Goal: Task Accomplishment & Management: Use online tool/utility

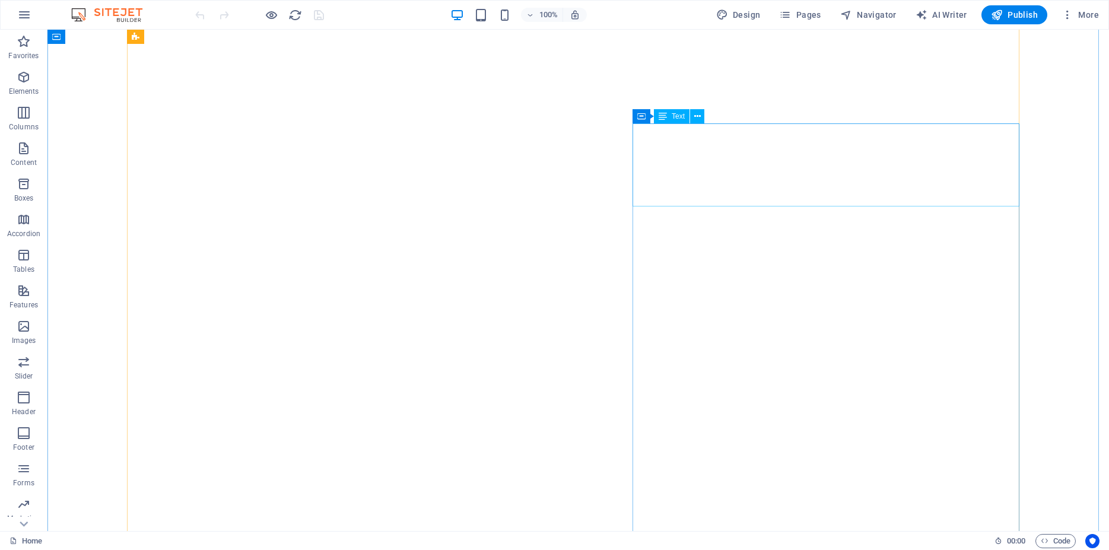
scroll to position [3874, 0]
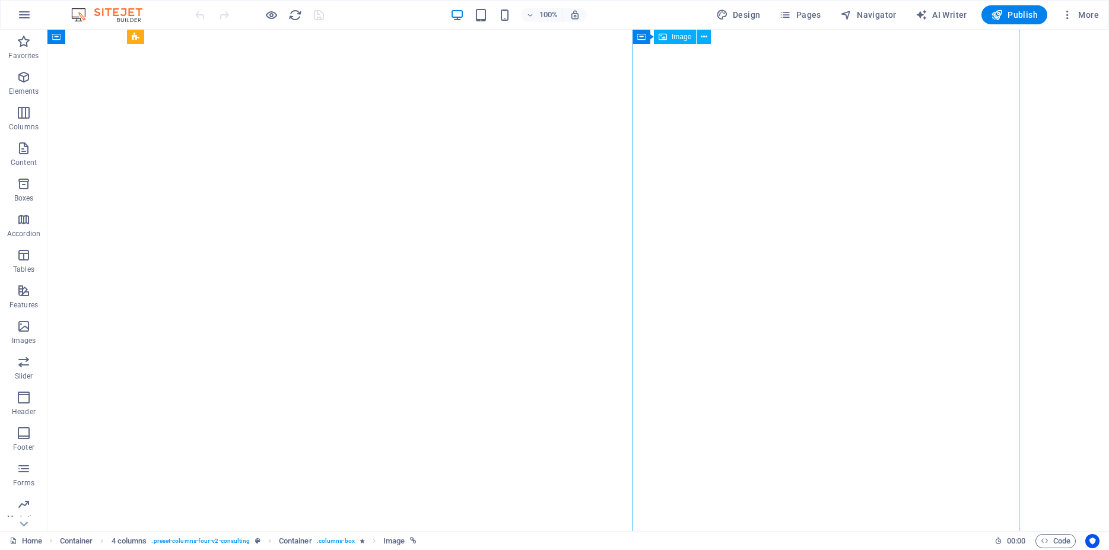
select select "%"
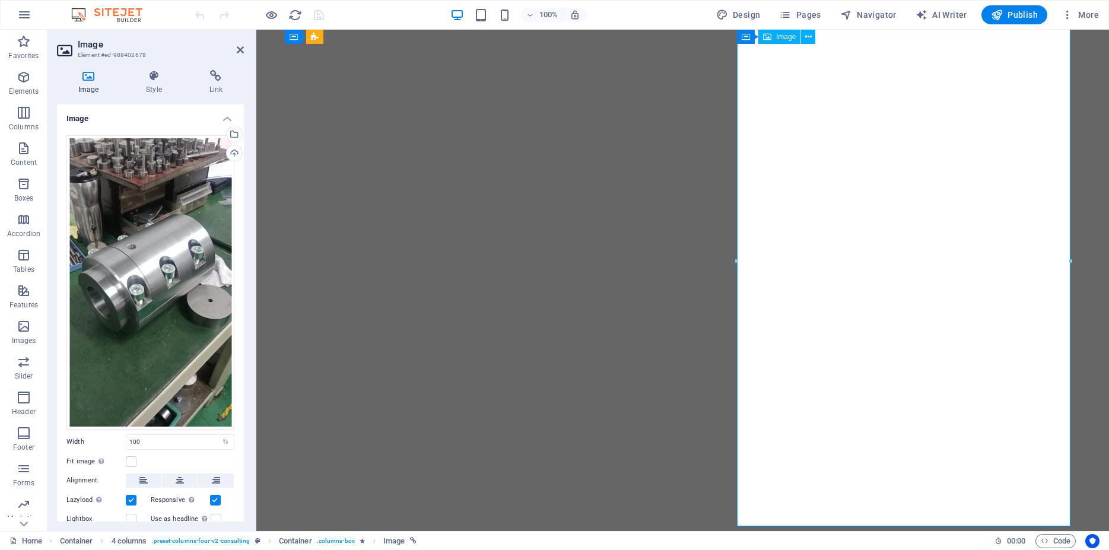
scroll to position [3729, 0]
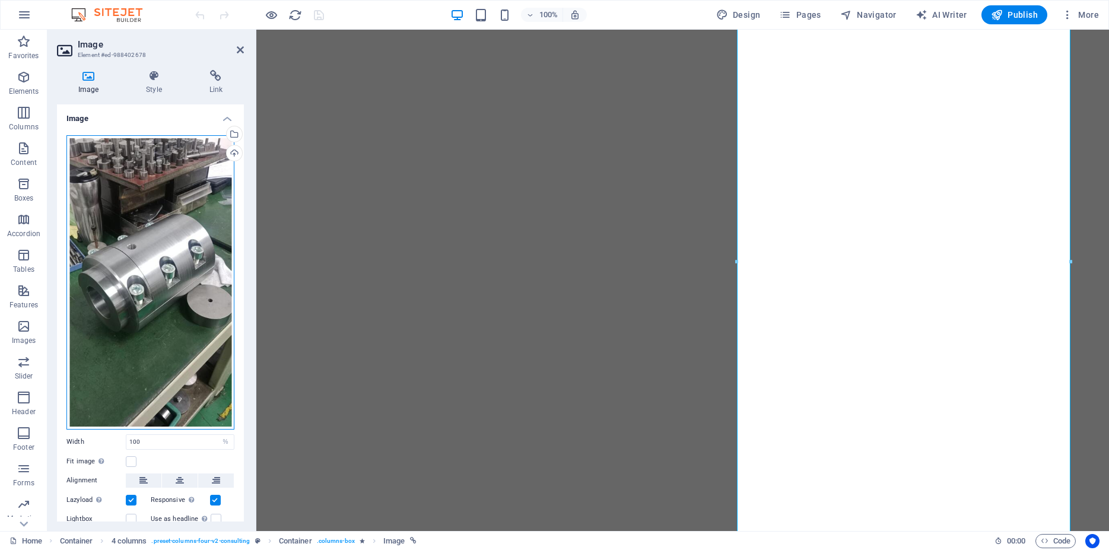
click at [172, 252] on div "Drag files here, click to choose files or select files from Files or our free s…" at bounding box center [150, 282] width 168 height 294
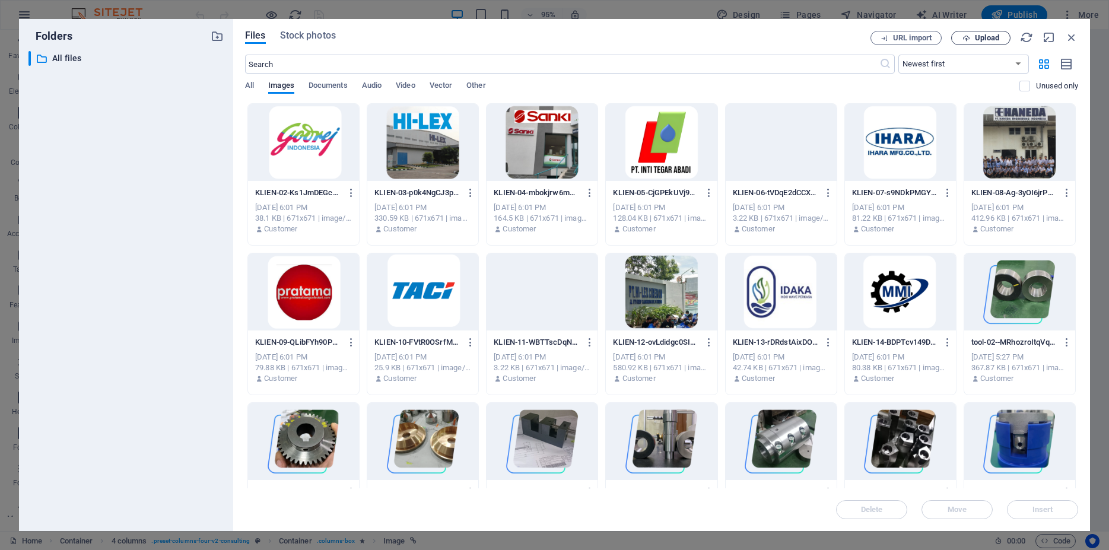
click at [974, 42] on button "Upload" at bounding box center [980, 38] width 59 height 14
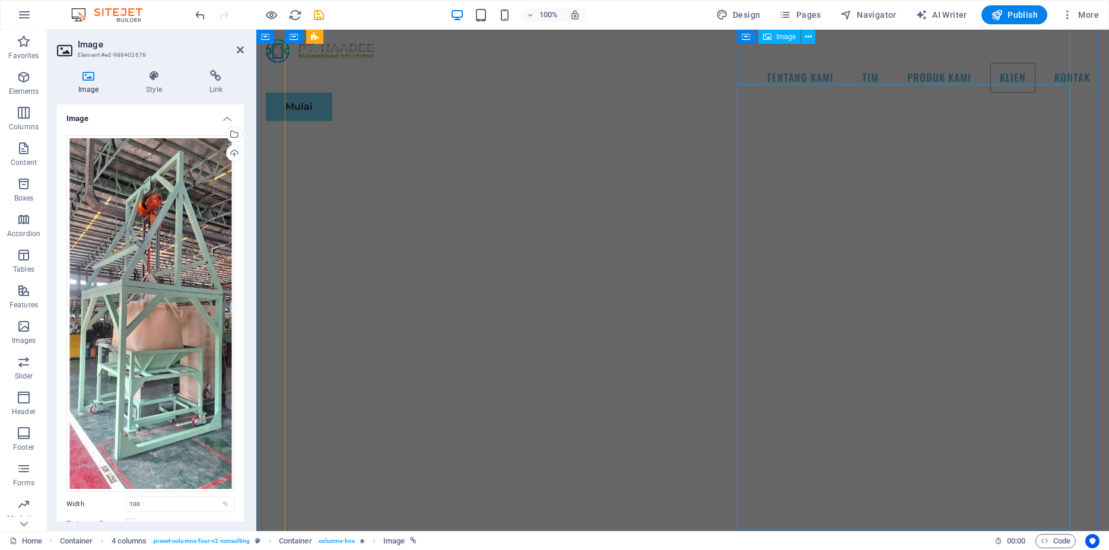
scroll to position [2639, 0]
click at [242, 51] on icon at bounding box center [240, 49] width 7 height 9
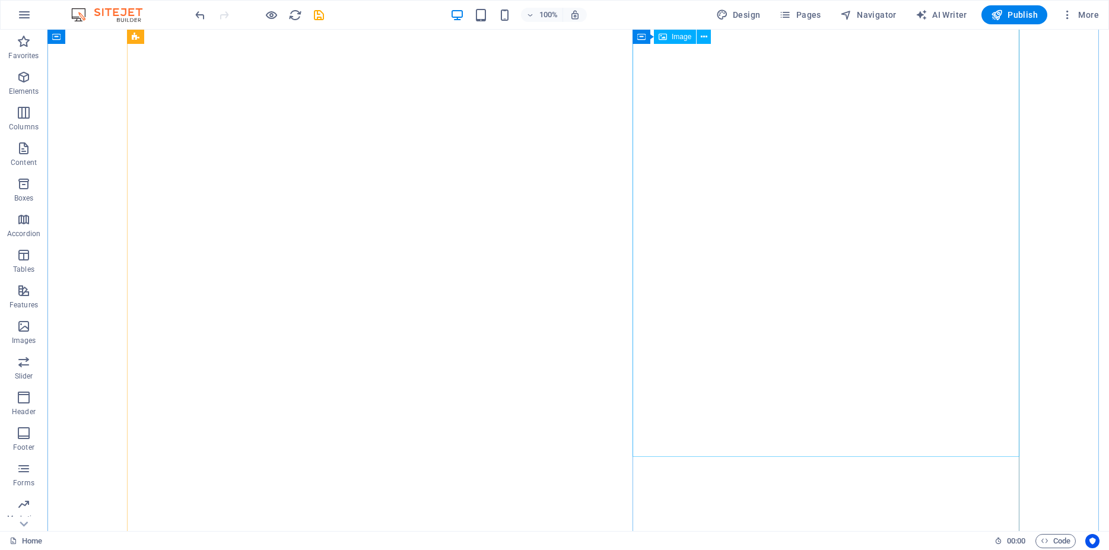
scroll to position [3069, 0]
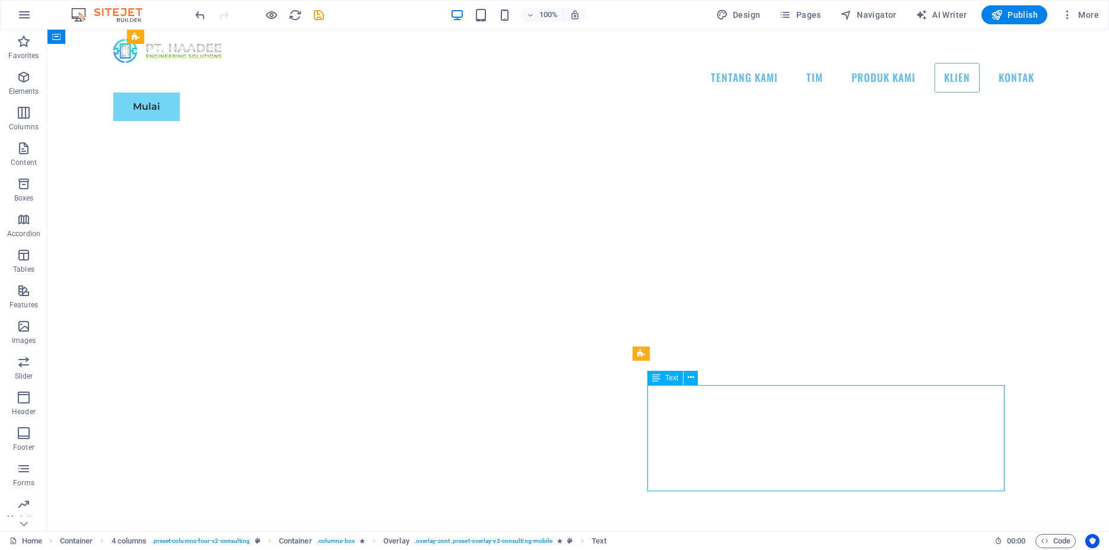
scroll to position [2827, 0]
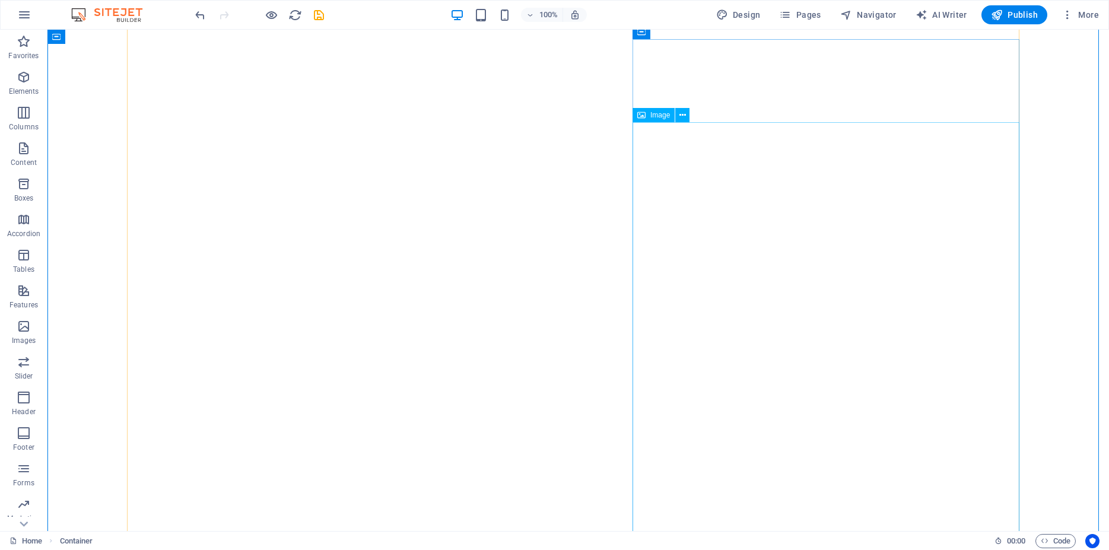
scroll to position [2948, 0]
click at [693, 319] on icon at bounding box center [691, 317] width 7 height 12
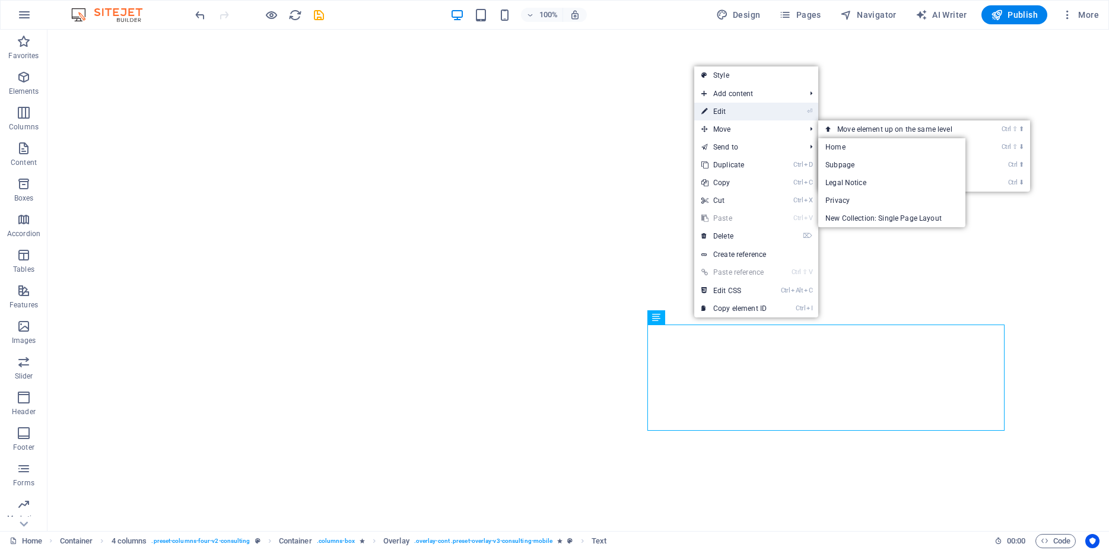
click at [738, 115] on link "⏎ Edit" at bounding box center [734, 112] width 80 height 18
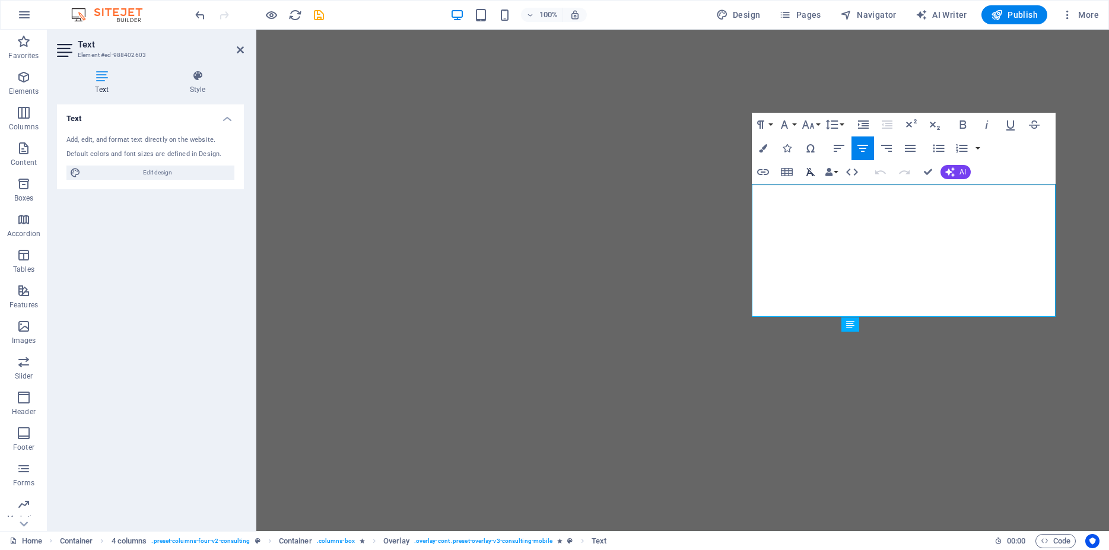
scroll to position [3099, 0]
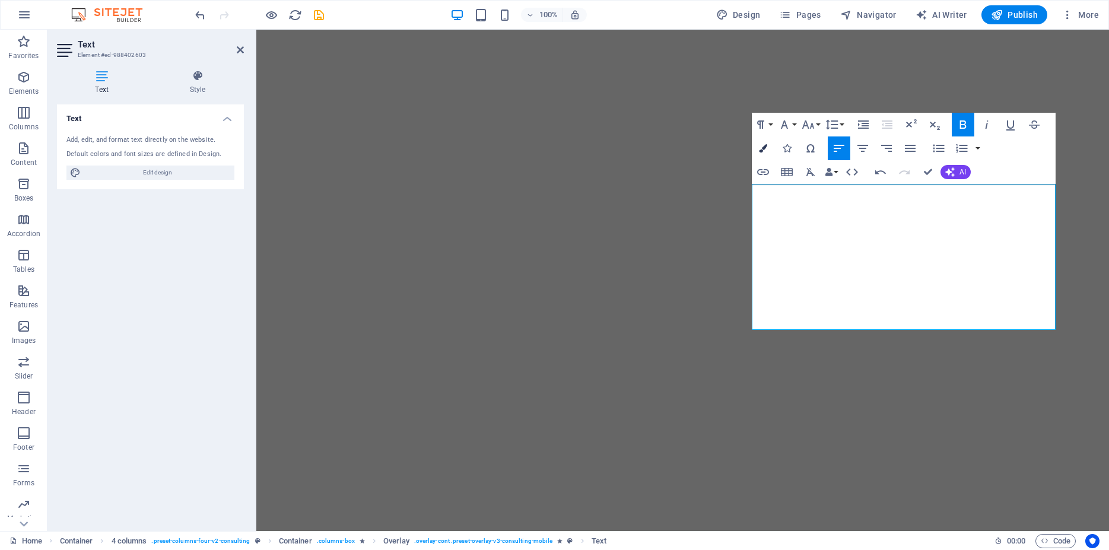
click at [765, 147] on icon "button" at bounding box center [763, 148] width 8 height 8
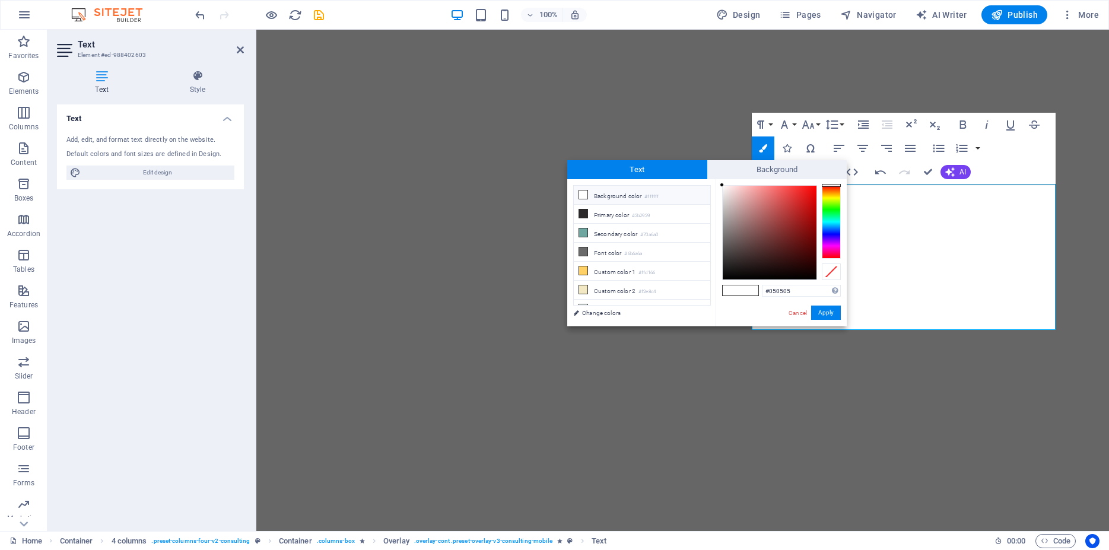
type input "#000000"
drag, startPoint x: 738, startPoint y: 273, endPoint x: 700, endPoint y: 288, distance: 40.8
click at [700, 288] on div "less Background color #ffffff Primary color #2b2929 Secondary color #70a6a0 Fon…" at bounding box center [707, 252] width 280 height 147
click at [829, 313] on button "Apply" at bounding box center [826, 313] width 30 height 14
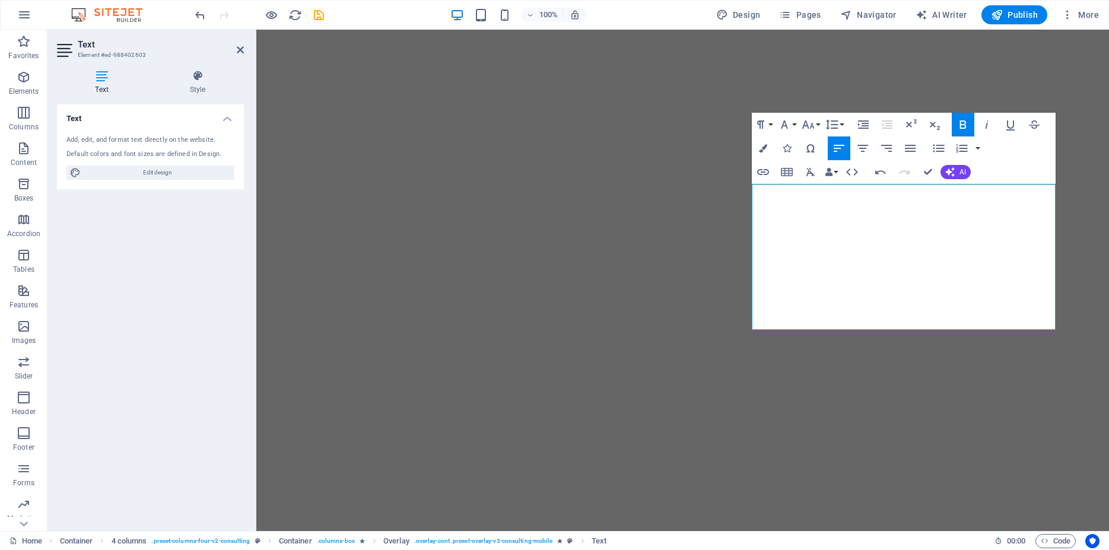
click at [861, 264] on div "Drag here to replace the existing content. Press “Ctrl” if you want to create a…" at bounding box center [682, 280] width 853 height 501
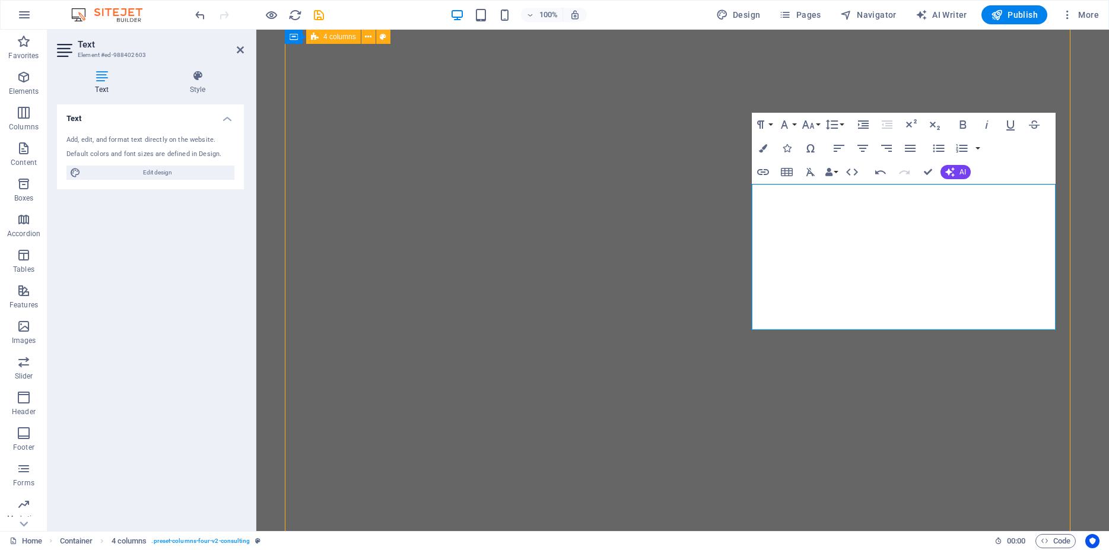
scroll to position [3130, 0]
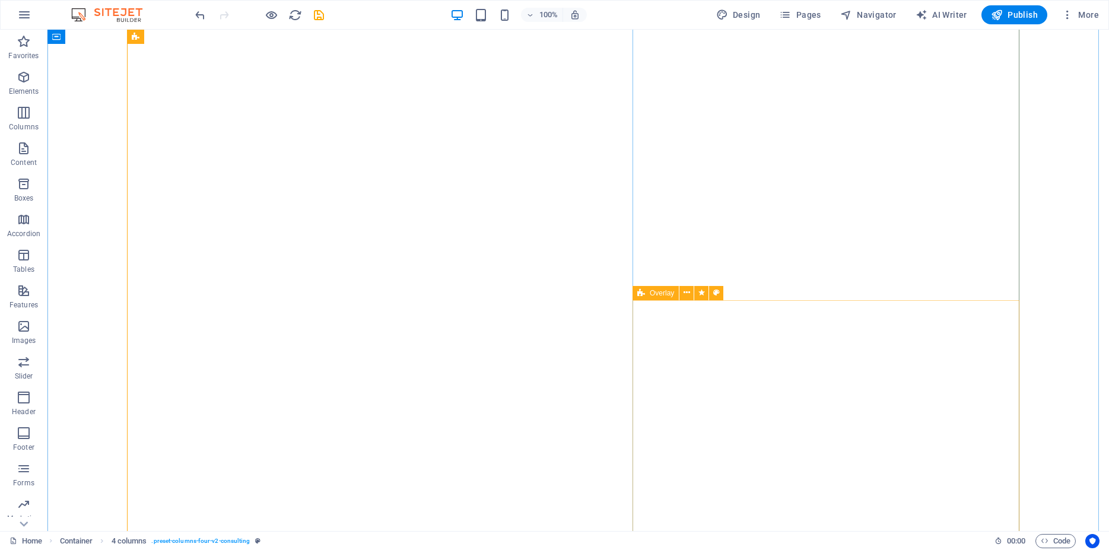
scroll to position [3130, 0]
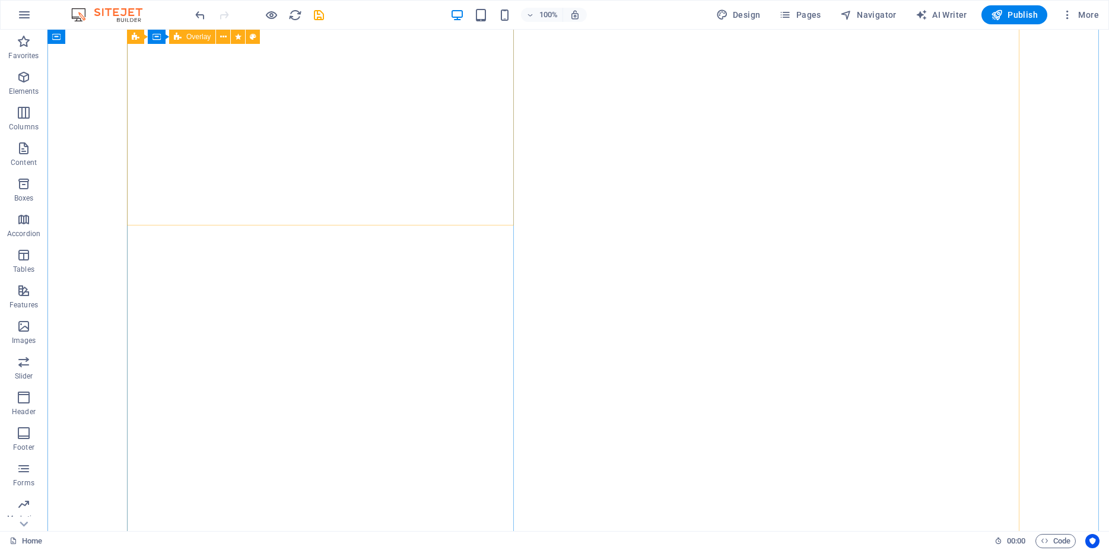
scroll to position [3312, 0]
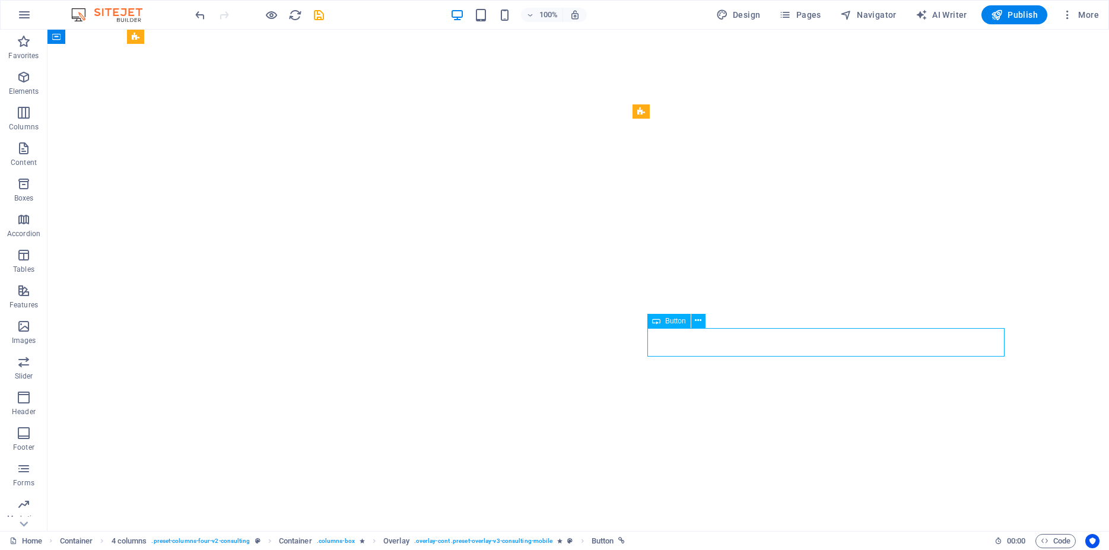
select select "px"
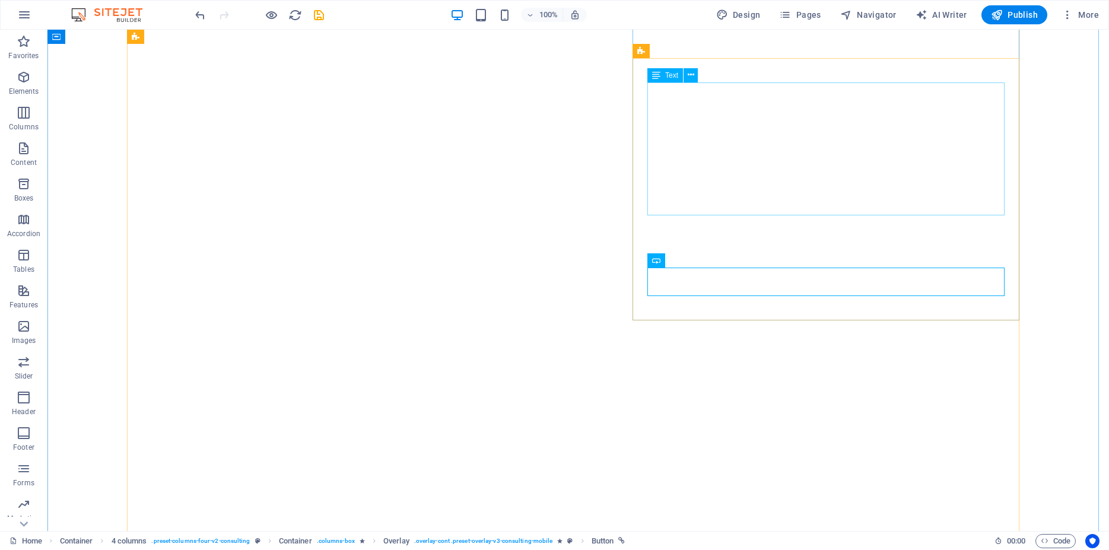
scroll to position [3372, 0]
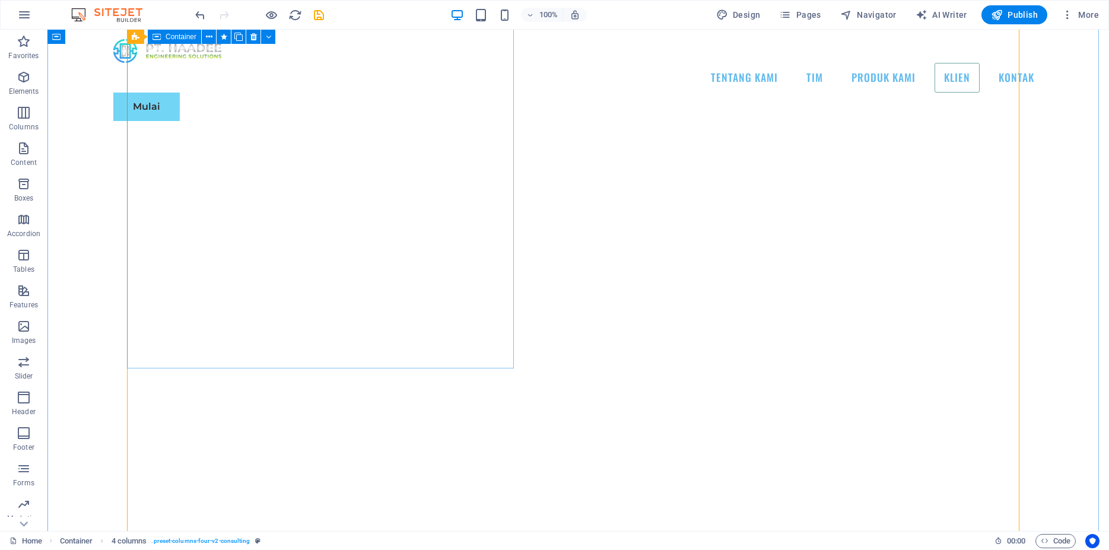
scroll to position [3251, 0]
click at [102, 37] on icon at bounding box center [100, 37] width 7 height 12
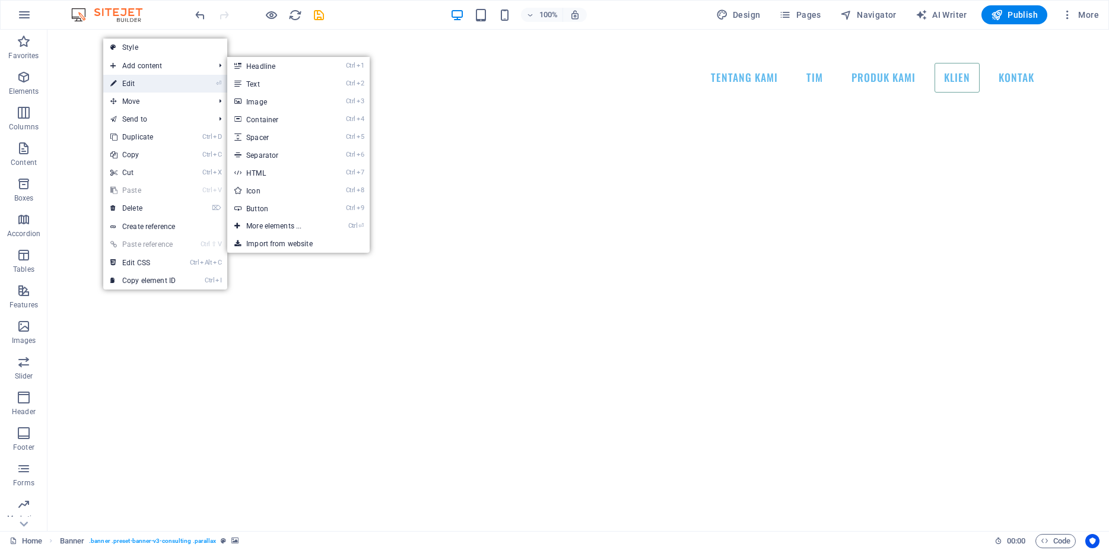
click at [151, 81] on link "⏎ Edit" at bounding box center [143, 84] width 80 height 18
select select "px"
select select "header"
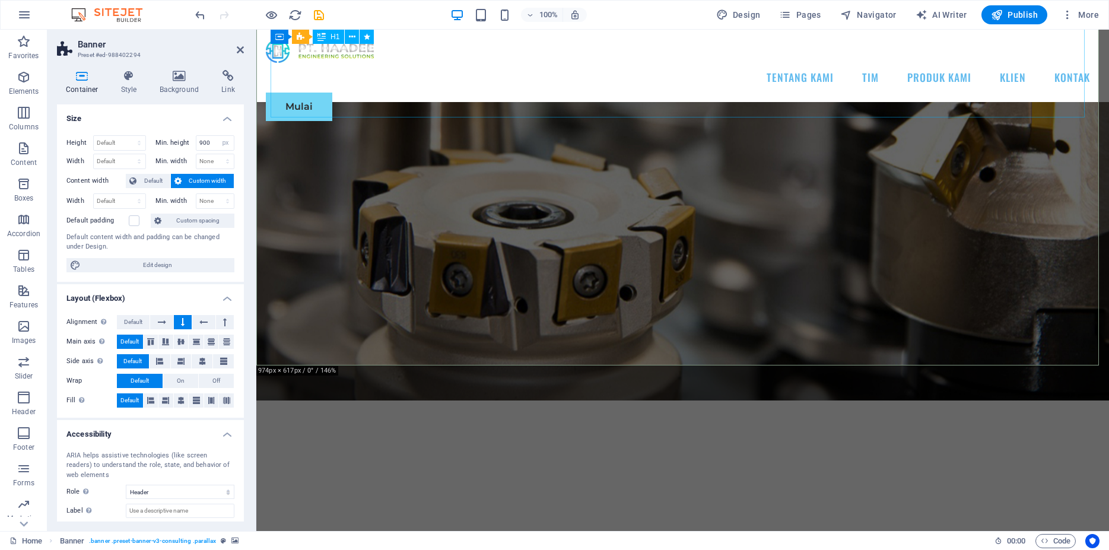
scroll to position [0, 0]
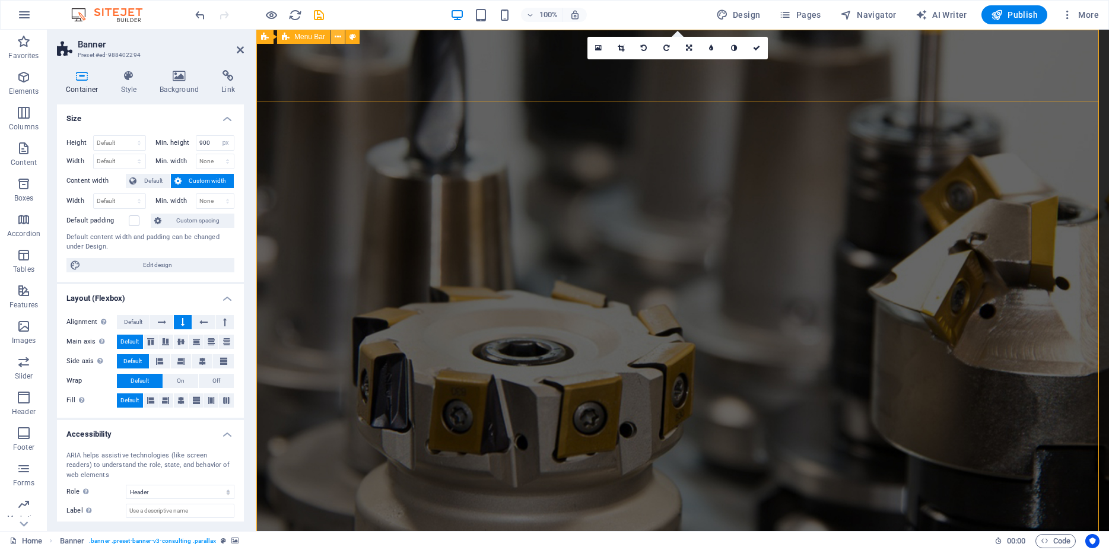
click at [335, 36] on icon at bounding box center [338, 37] width 7 height 12
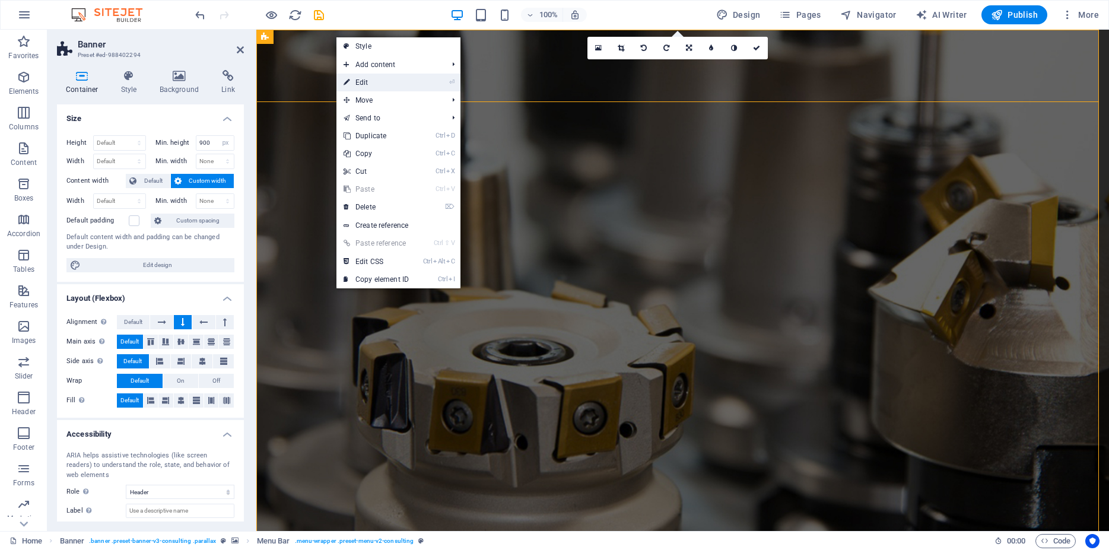
click at [371, 78] on link "⏎ Edit" at bounding box center [376, 83] width 80 height 18
select select "px"
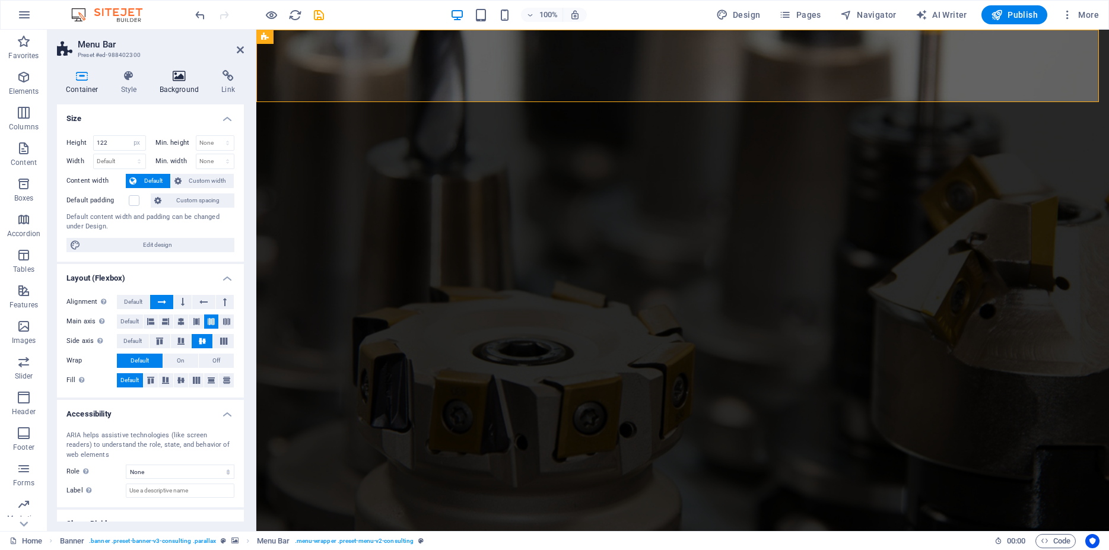
click at [183, 81] on icon at bounding box center [180, 76] width 58 height 12
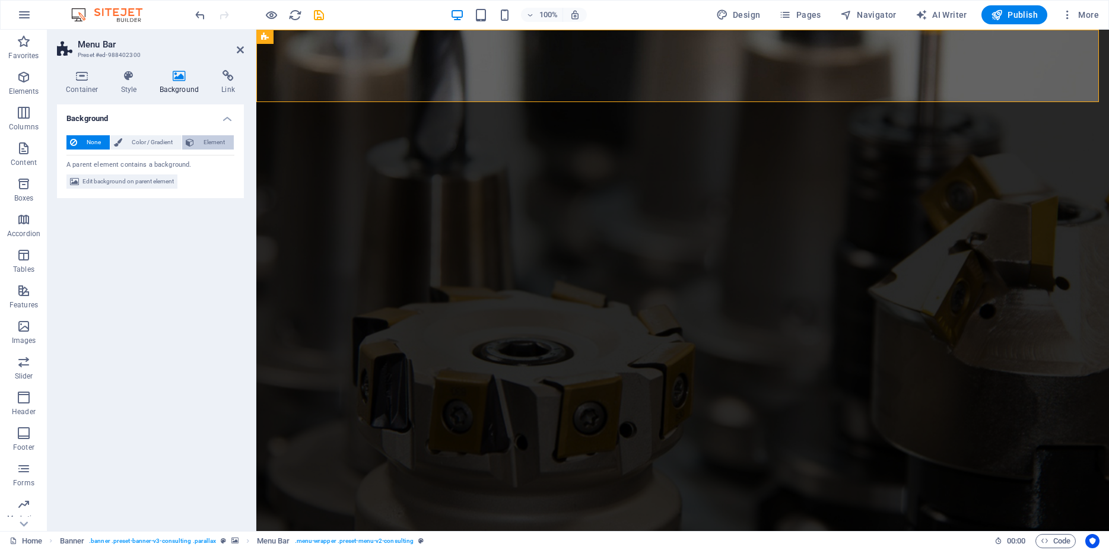
click at [214, 145] on span "Element" at bounding box center [214, 142] width 33 height 14
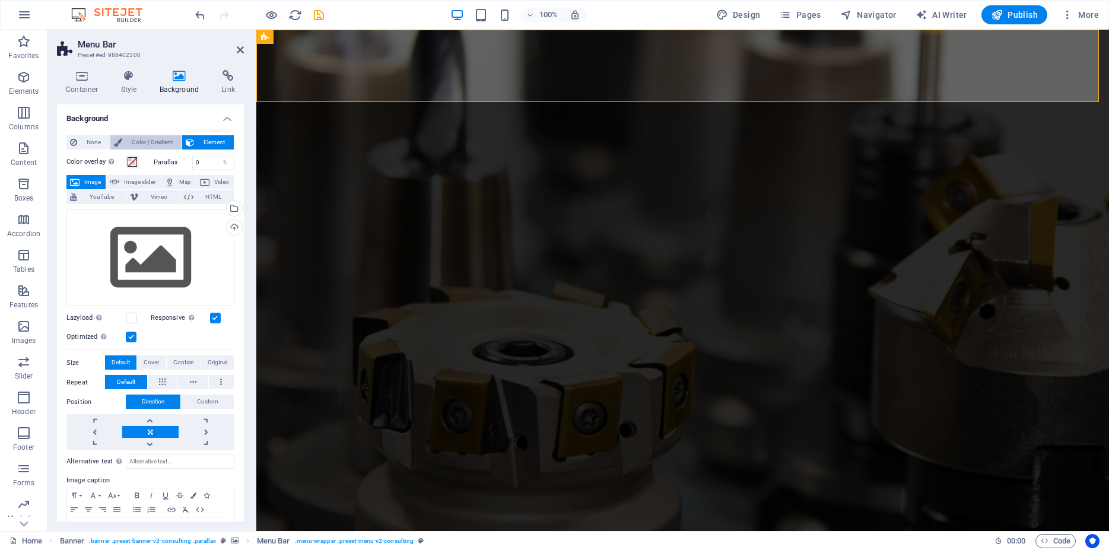
click at [153, 140] on span "Color / Gradient" at bounding box center [152, 142] width 52 height 14
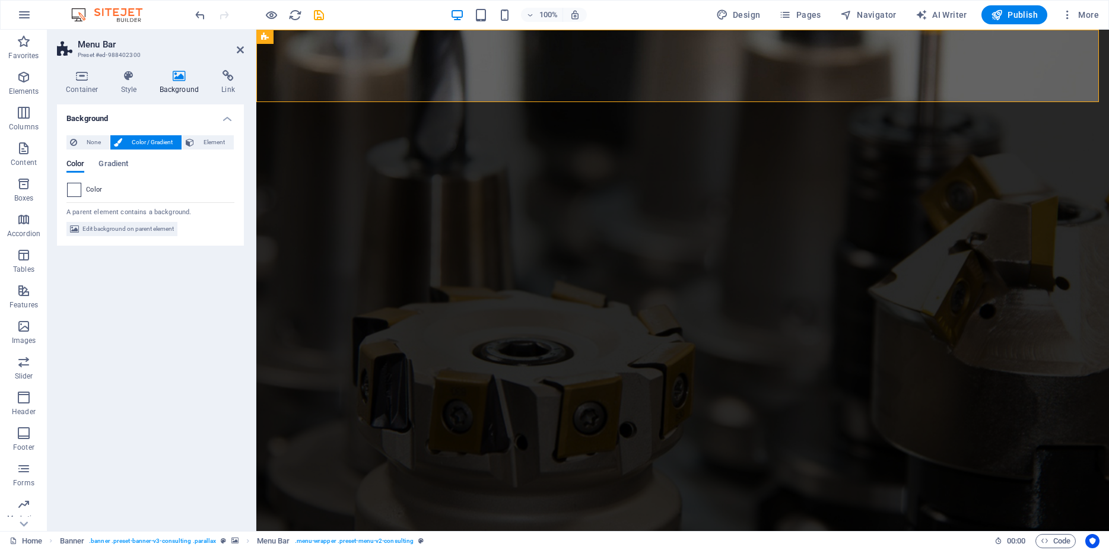
click at [77, 190] on span at bounding box center [74, 189] width 13 height 13
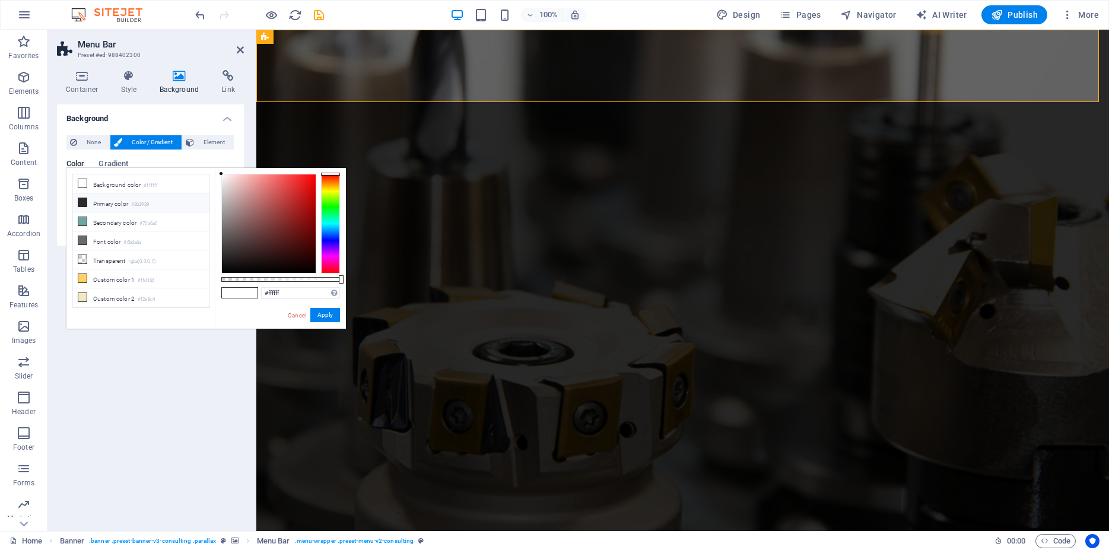
click at [106, 201] on li "Primary color #2b2929" at bounding box center [141, 202] width 136 height 19
drag, startPoint x: 225, startPoint y: 262, endPoint x: 226, endPoint y: 271, distance: 8.3
click at [226, 271] on div at bounding box center [269, 223] width 94 height 99
click at [324, 280] on div at bounding box center [280, 279] width 119 height 5
type input "rgba(4, 4, 4, 0.815)"
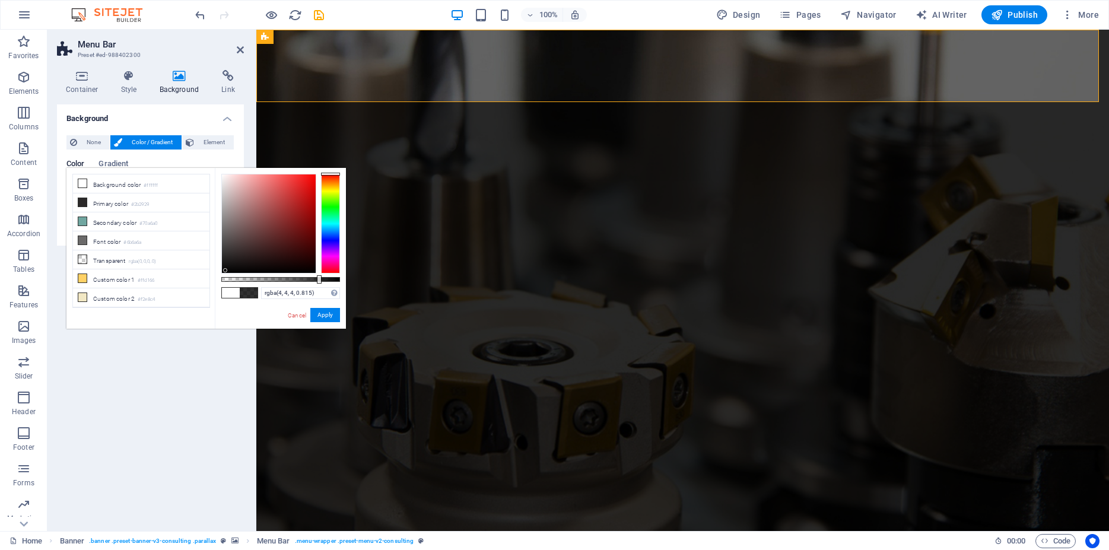
click at [318, 280] on div at bounding box center [319, 279] width 5 height 8
click at [326, 318] on button "Apply" at bounding box center [325, 315] width 30 height 14
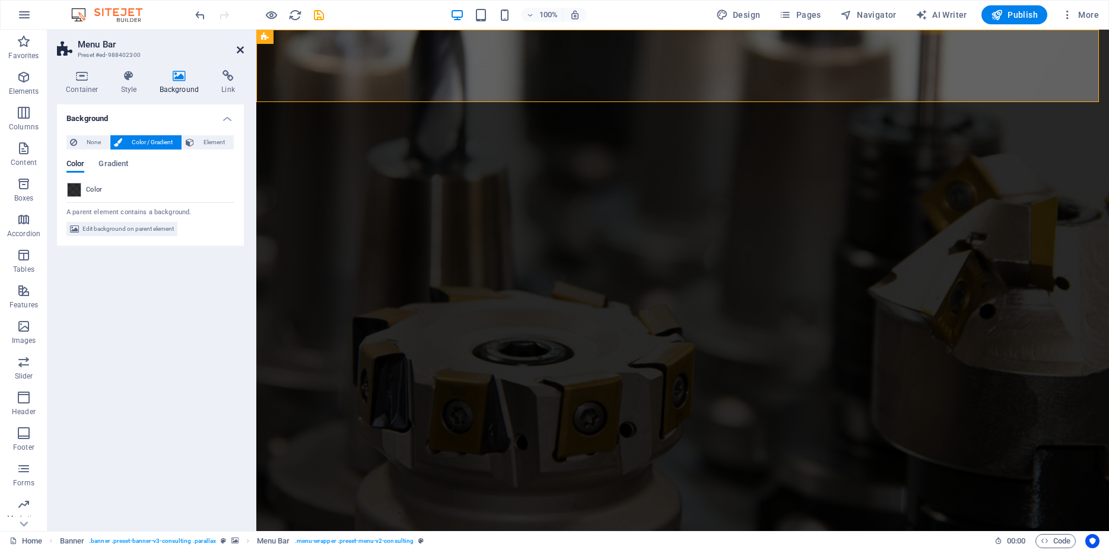
click at [240, 50] on icon at bounding box center [240, 49] width 7 height 9
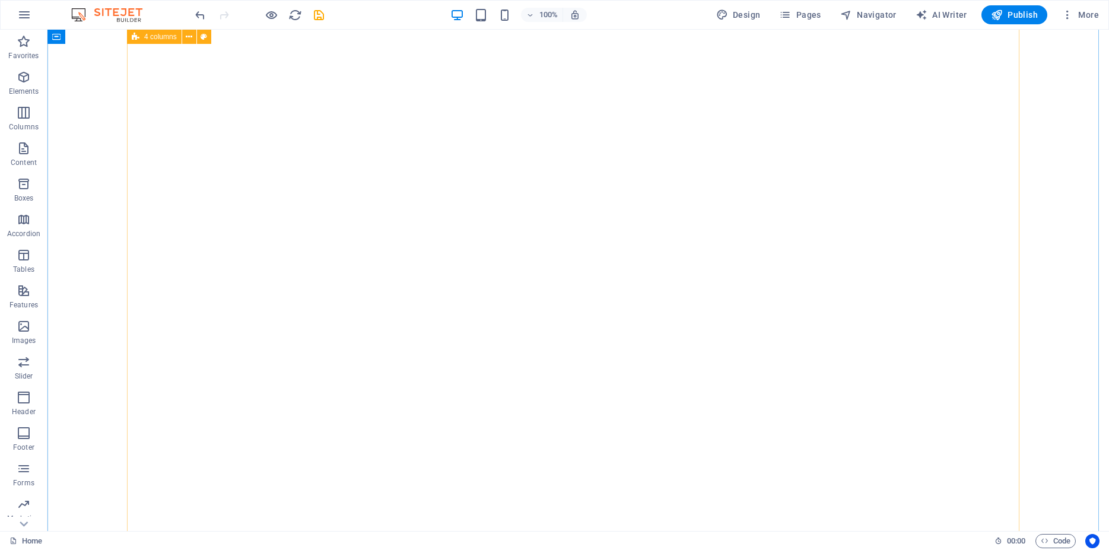
scroll to position [3632, 0]
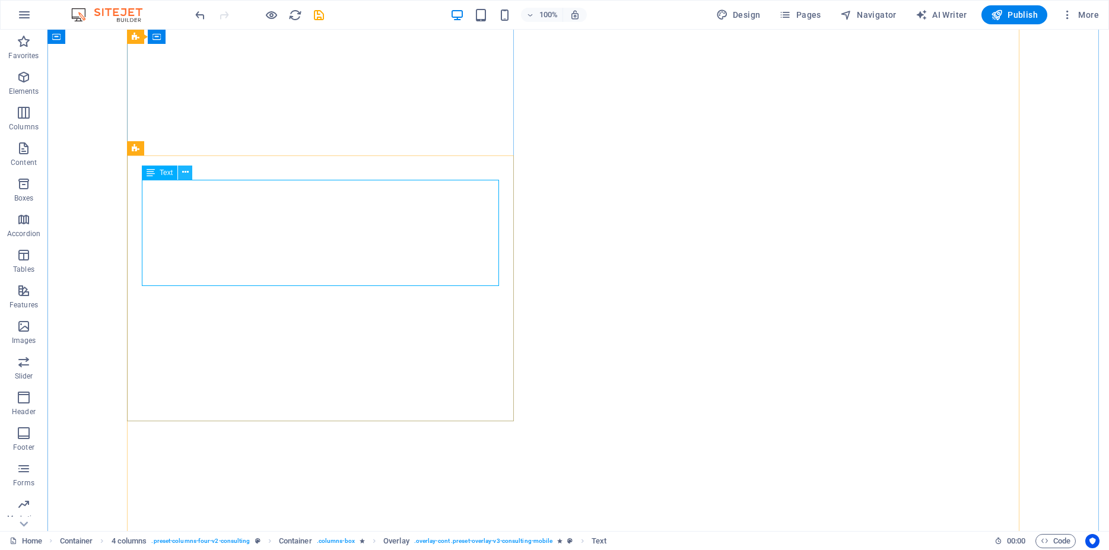
click at [185, 170] on icon at bounding box center [185, 172] width 7 height 12
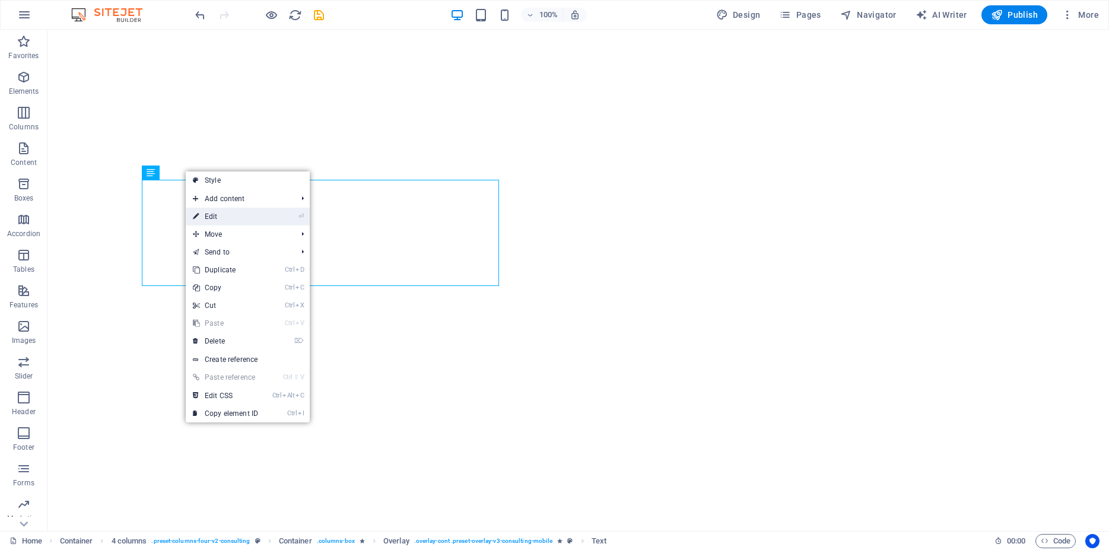
click at [214, 214] on link "⏎ Edit" at bounding box center [226, 217] width 80 height 18
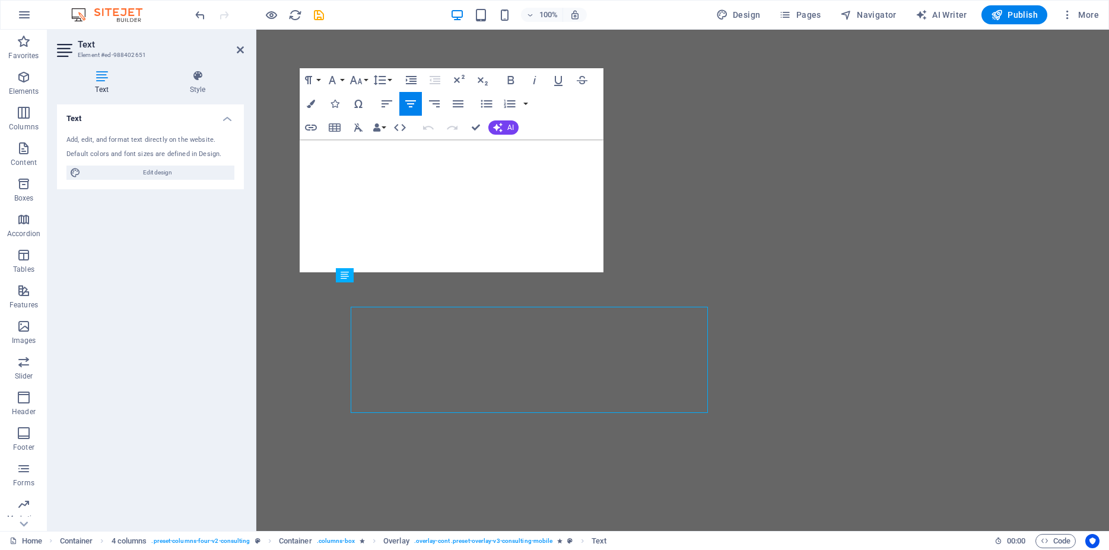
scroll to position [3776, 0]
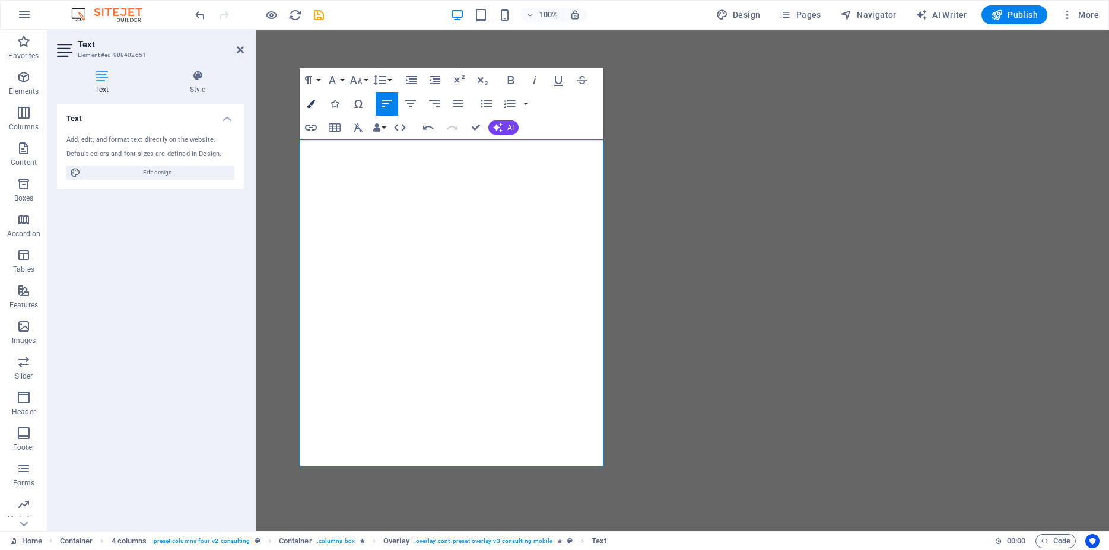
click at [308, 103] on icon "button" at bounding box center [311, 104] width 8 height 8
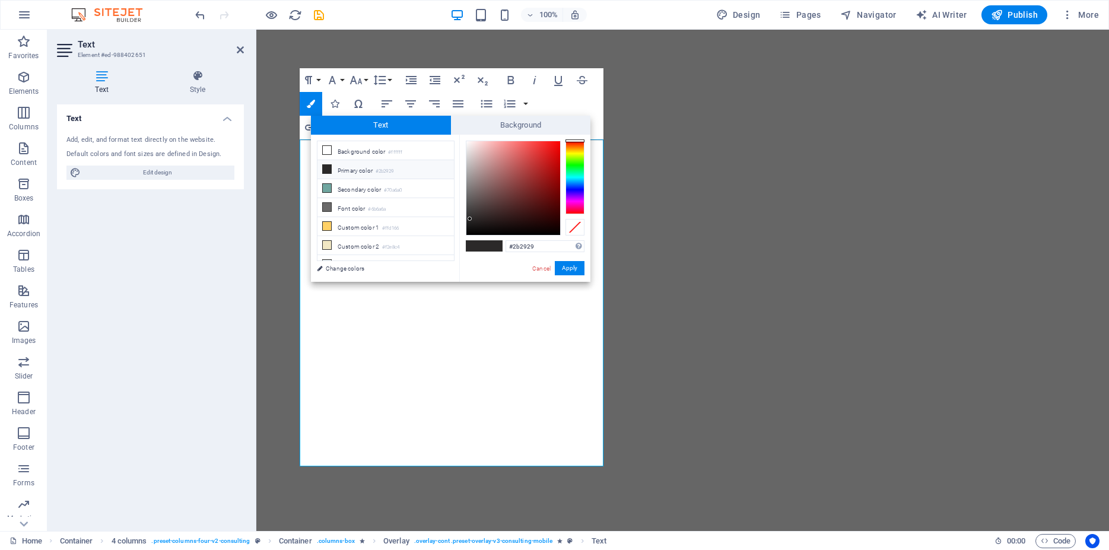
click at [323, 167] on icon at bounding box center [327, 169] width 8 height 8
type input "#000000"
click at [469, 244] on div "#000000 Supported formats #0852ed rgb(8, 82, 237) rgba(8, 82, 237, 90%) hsv(221…" at bounding box center [524, 294] width 131 height 319
click at [569, 272] on button "Apply" at bounding box center [570, 268] width 30 height 14
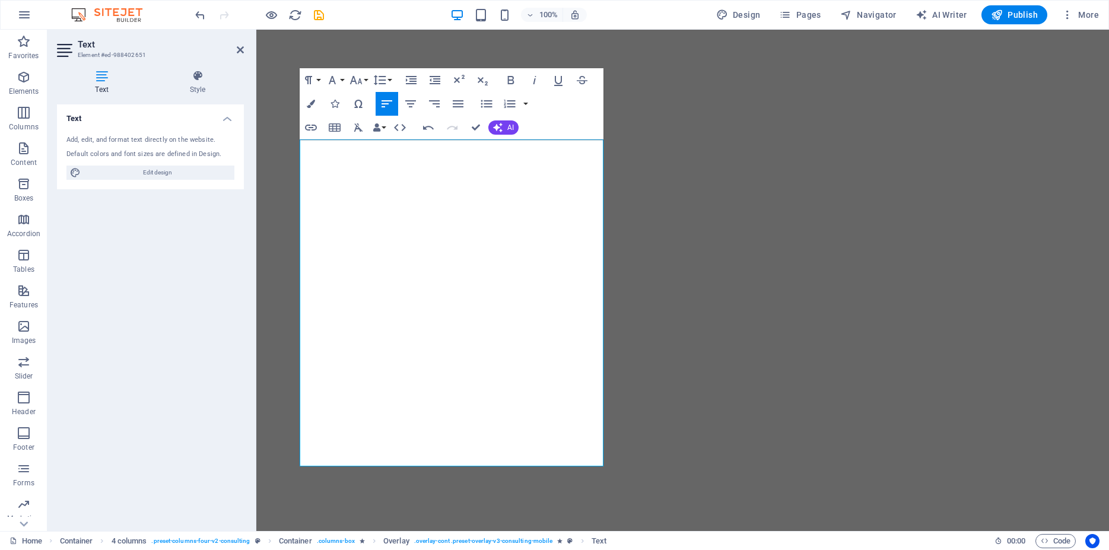
click at [501, 255] on div "Drag here to replace the existing content. Press “Ctrl” if you want to create a…" at bounding box center [682, 280] width 853 height 501
drag, startPoint x: 339, startPoint y: 325, endPoint x: 593, endPoint y: 532, distance: 328.2
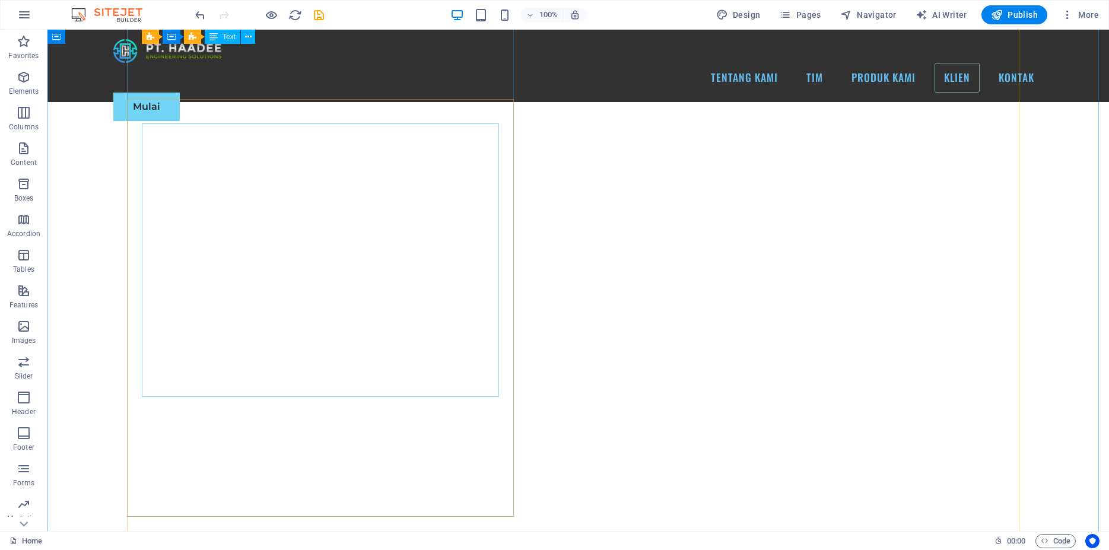
scroll to position [3952, 0]
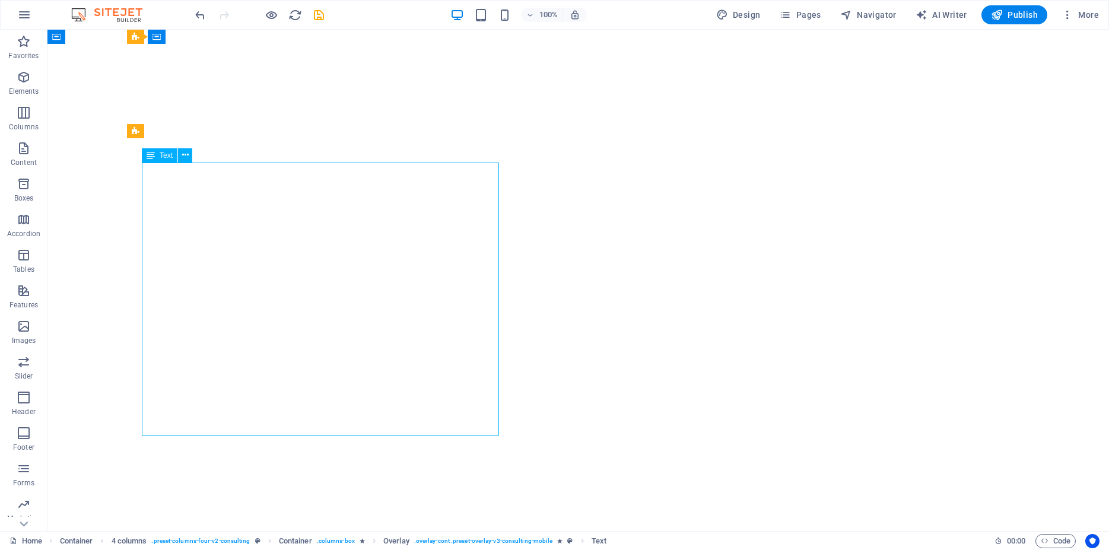
scroll to position [3793, 0]
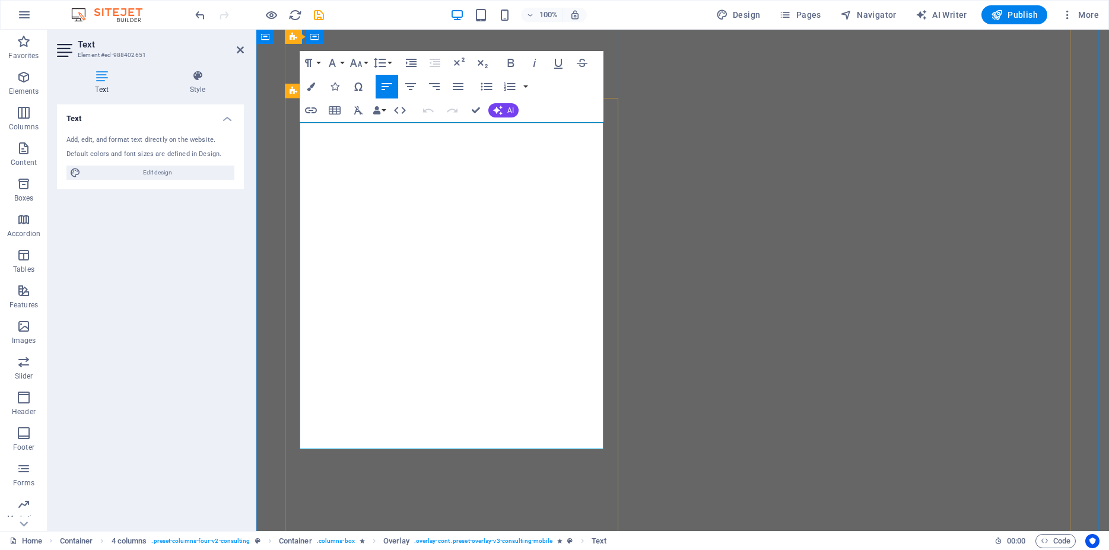
drag, startPoint x: 346, startPoint y: 325, endPoint x: 398, endPoint y: 440, distance: 127.0
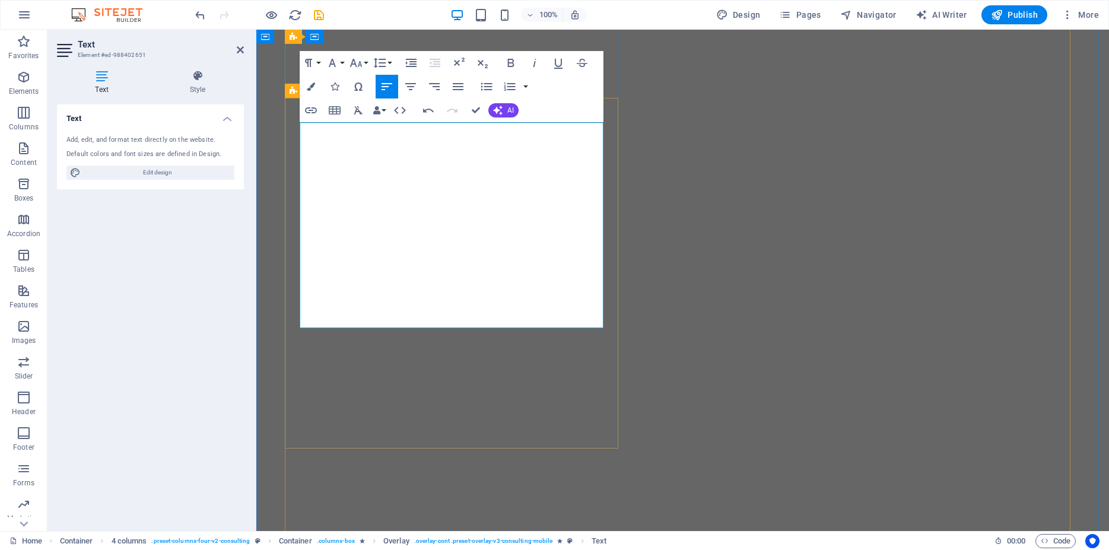
drag, startPoint x: 343, startPoint y: 310, endPoint x: 356, endPoint y: 326, distance: 20.2
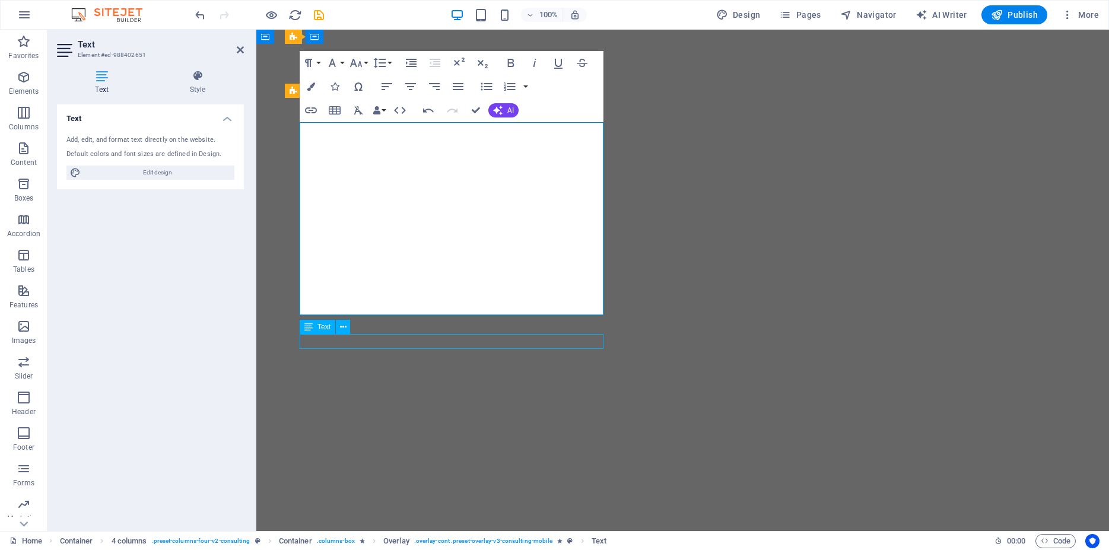
scroll to position [3952, 0]
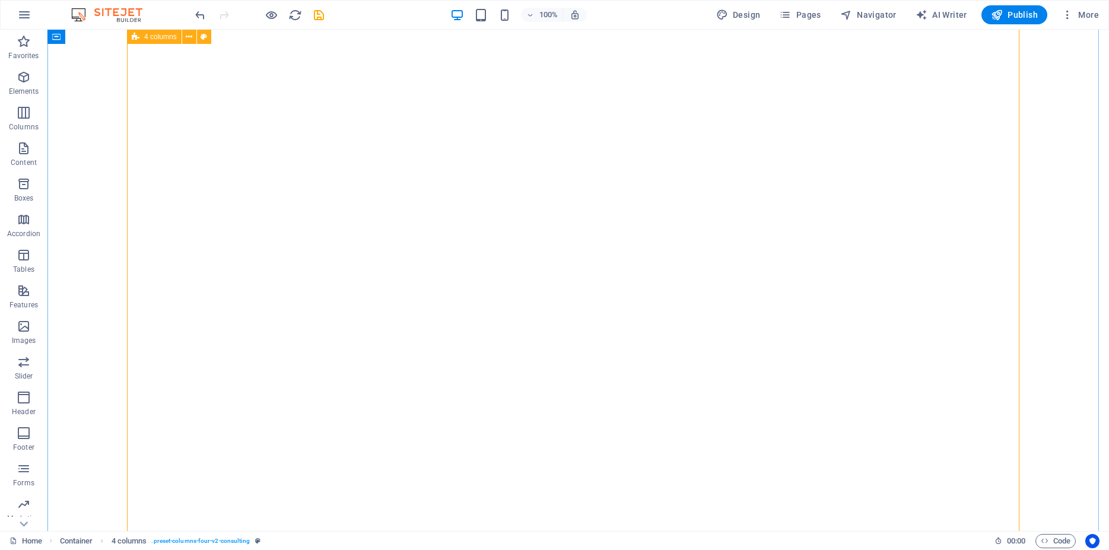
scroll to position [3952, 0]
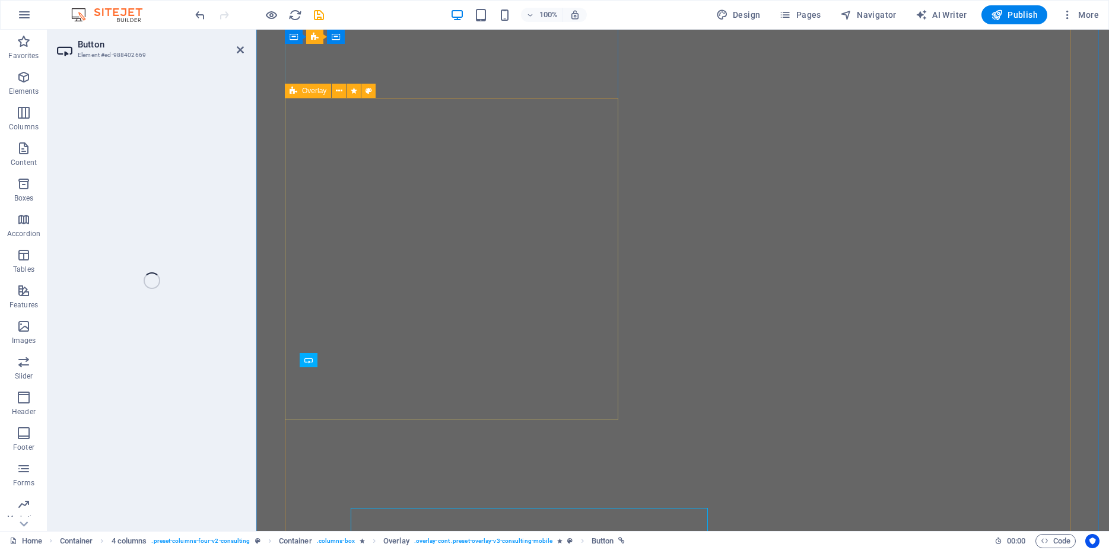
select select "px"
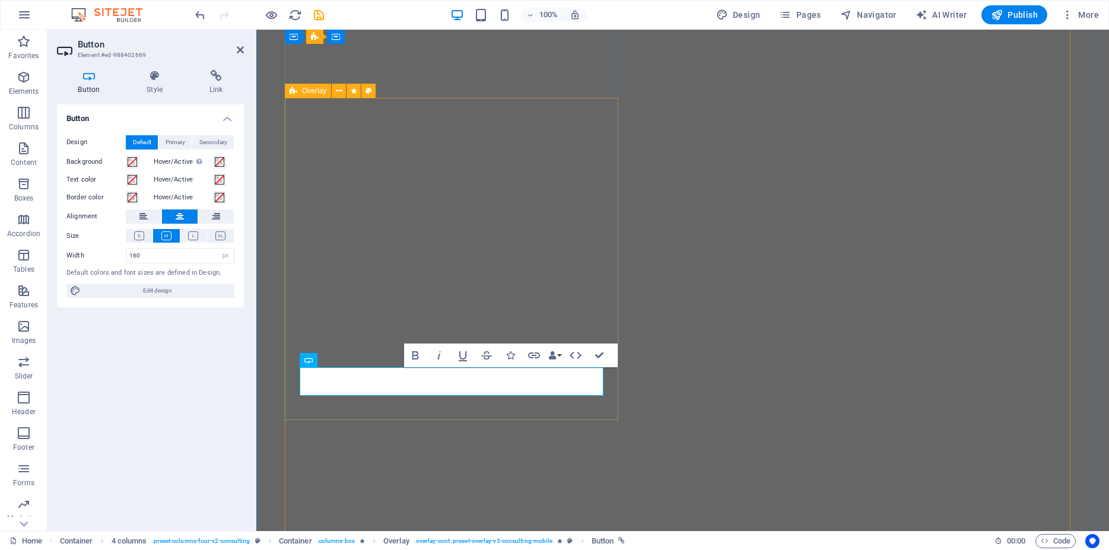
scroll to position [3793, 0]
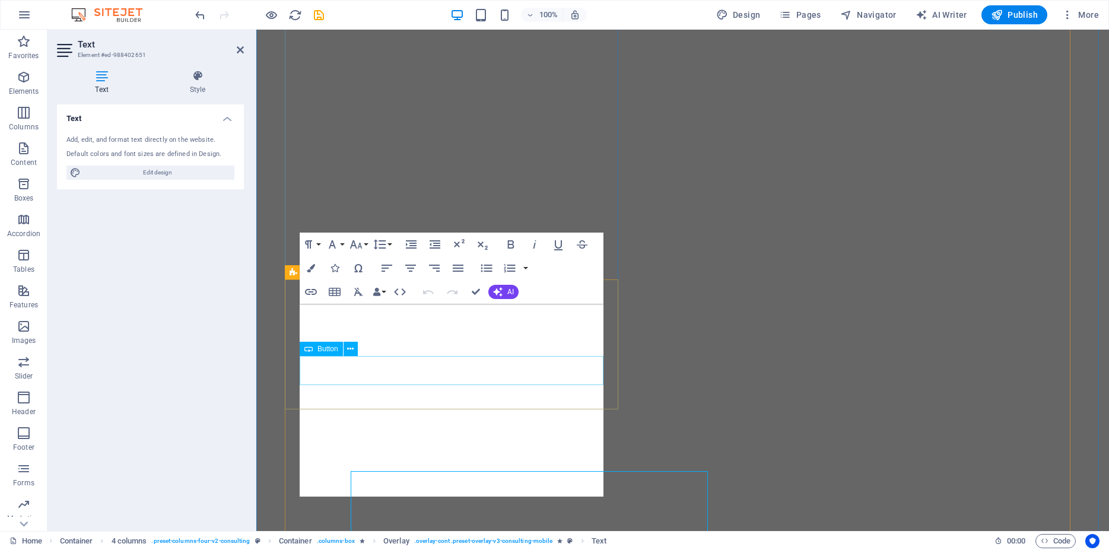
click at [358, 244] on icon "button" at bounding box center [356, 244] width 14 height 14
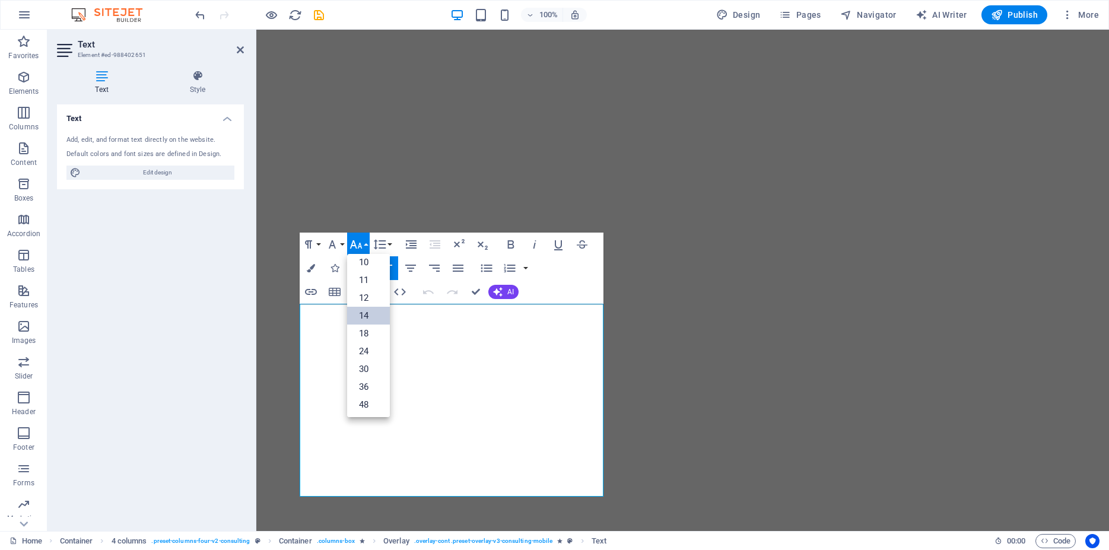
scroll to position [96, 0]
click at [365, 295] on link "24" at bounding box center [368, 297] width 43 height 18
click at [361, 246] on icon "button" at bounding box center [356, 244] width 14 height 14
click at [366, 328] on link "36" at bounding box center [368, 332] width 43 height 18
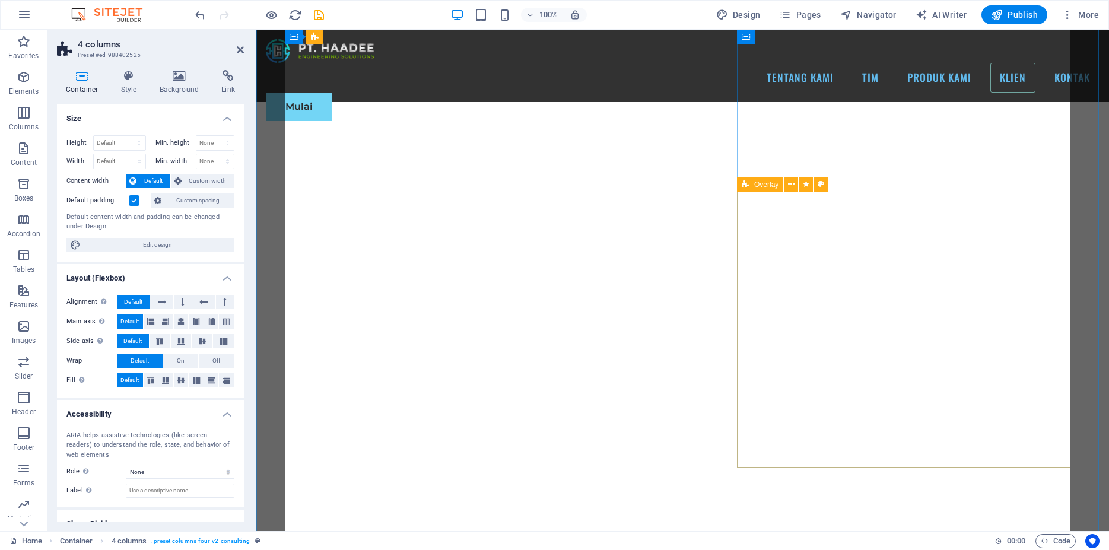
scroll to position [3066, 0]
click at [796, 211] on icon at bounding box center [795, 208] width 7 height 12
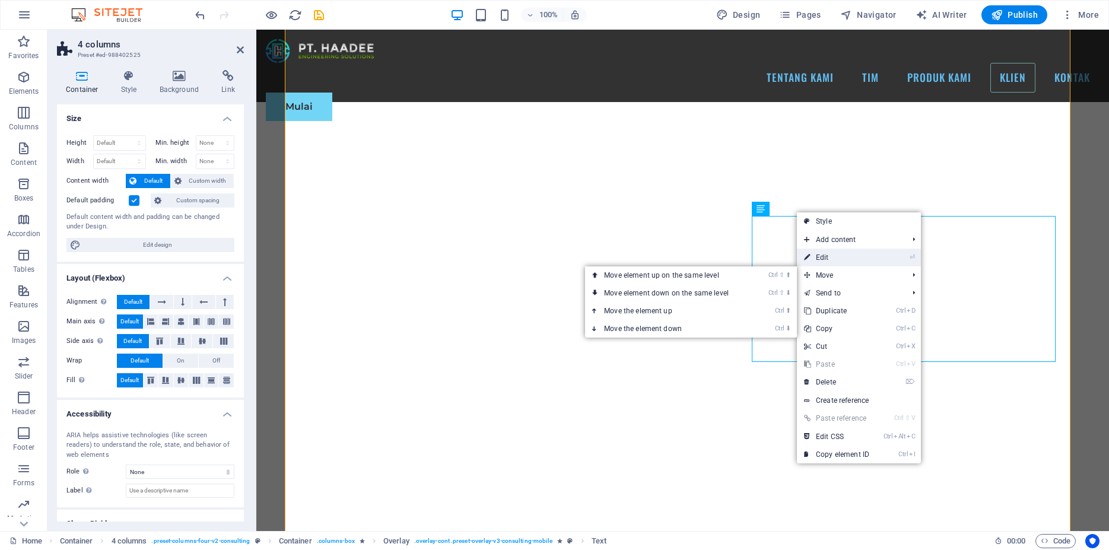
click at [828, 261] on link "⏎ Edit" at bounding box center [837, 258] width 80 height 18
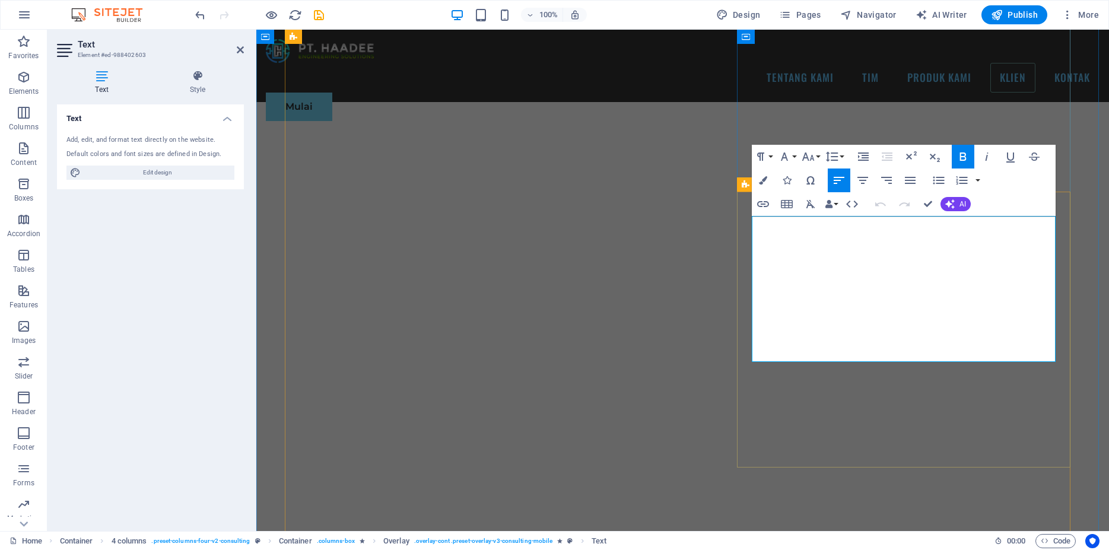
drag, startPoint x: 1048, startPoint y: 224, endPoint x: 706, endPoint y: 222, distance: 342.4
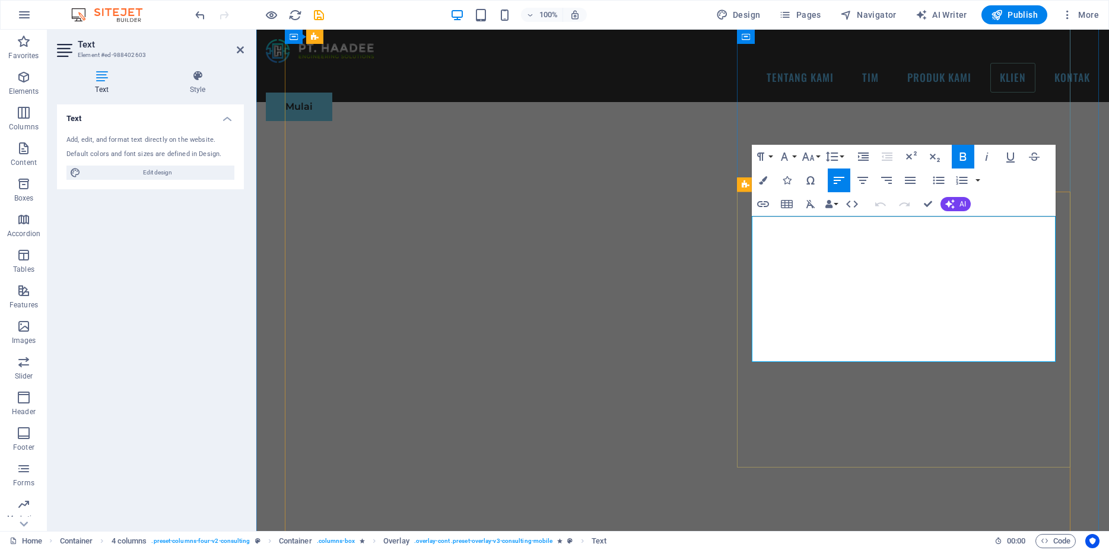
drag, startPoint x: 1028, startPoint y: 221, endPoint x: 754, endPoint y: 224, distance: 274.8
click at [810, 158] on icon "button" at bounding box center [808, 157] width 14 height 14
click at [817, 316] on link "30" at bounding box center [820, 322] width 43 height 18
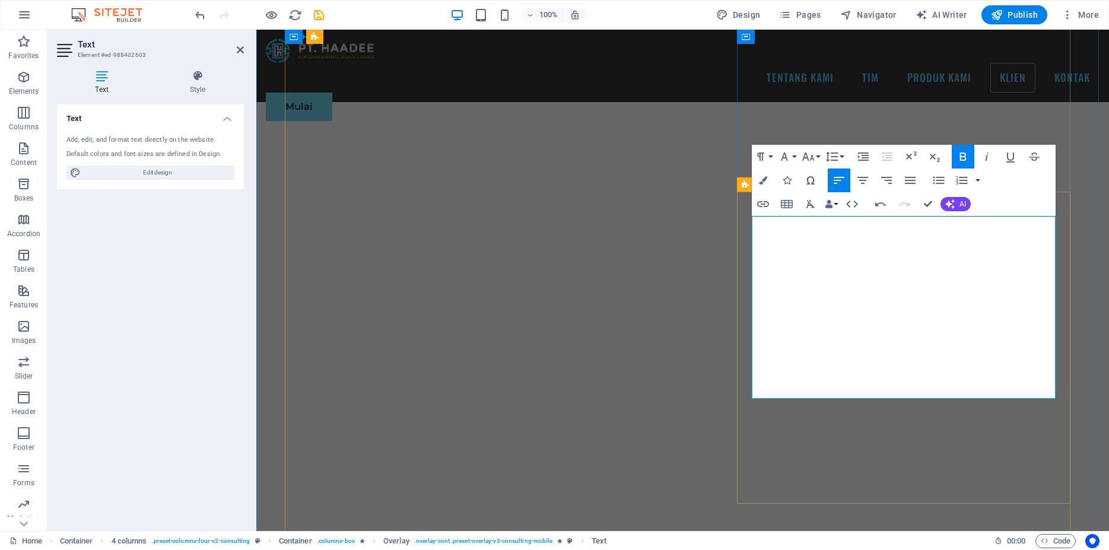
drag, startPoint x: 1012, startPoint y: 251, endPoint x: 723, endPoint y: 221, distance: 291.2
click at [794, 157] on button "Font Family" at bounding box center [787, 157] width 23 height 24
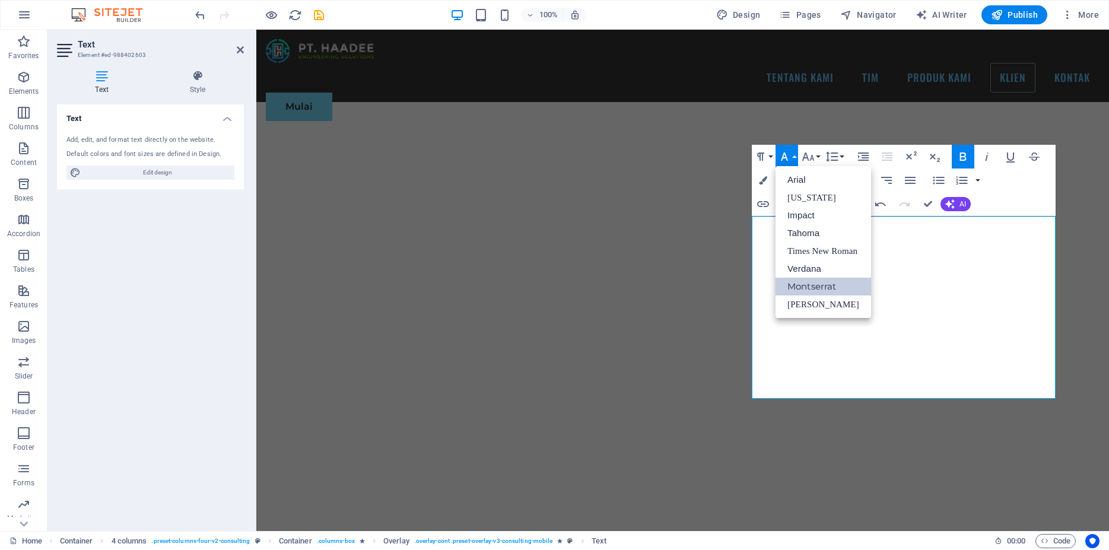
scroll to position [0, 0]
click at [801, 215] on link "Impact" at bounding box center [824, 216] width 96 height 18
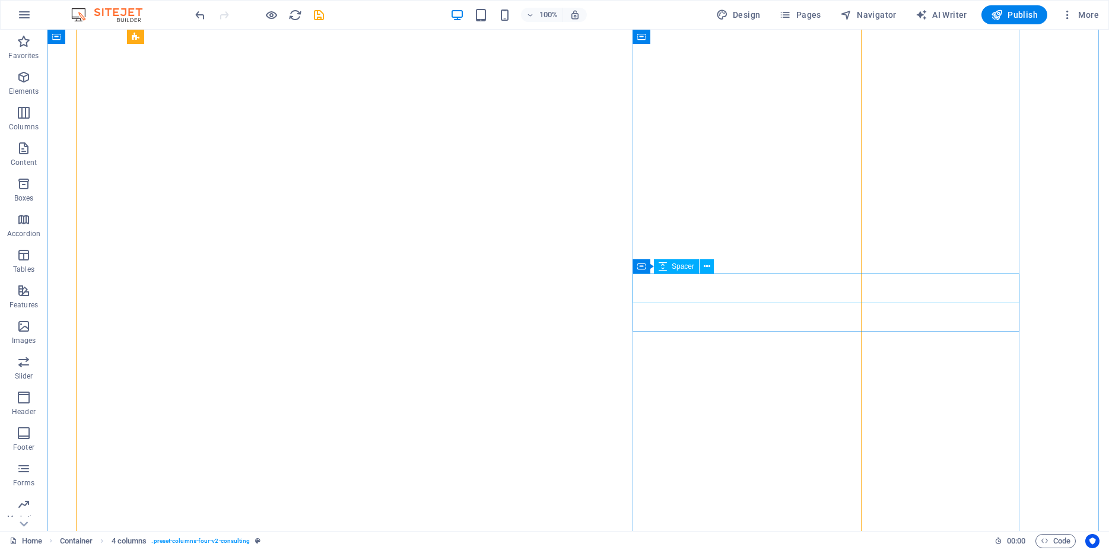
select select "px"
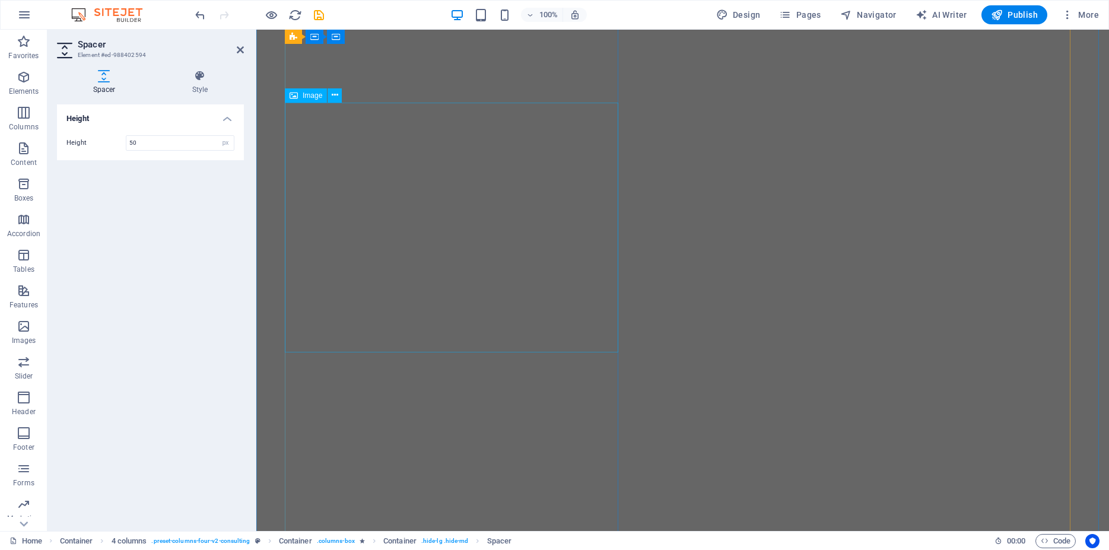
scroll to position [3672, 0]
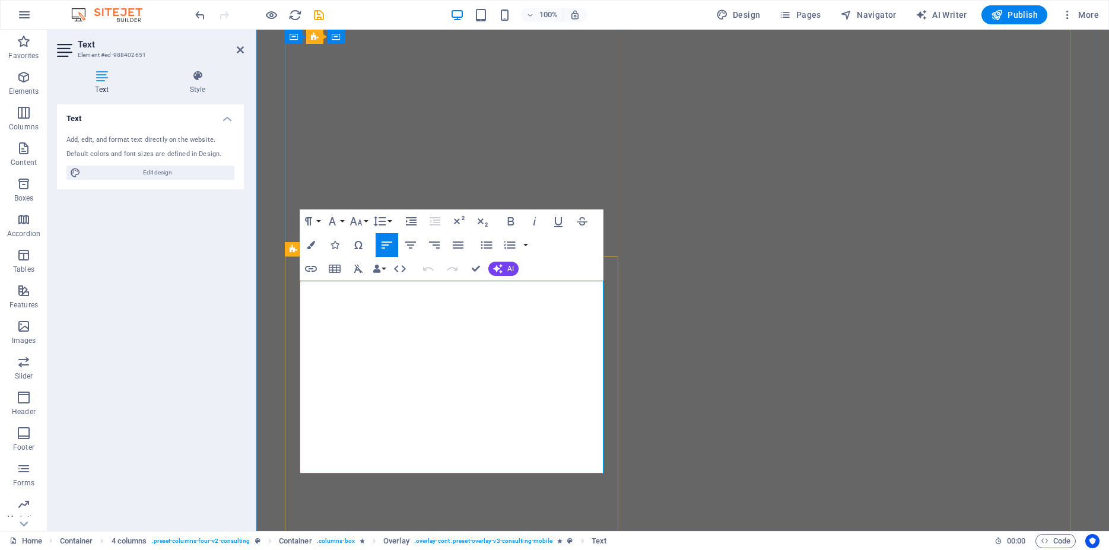
drag, startPoint x: 554, startPoint y: 341, endPoint x: 246, endPoint y: 289, distance: 311.7
click at [385, 225] on icon "button" at bounding box center [380, 222] width 12 height 10
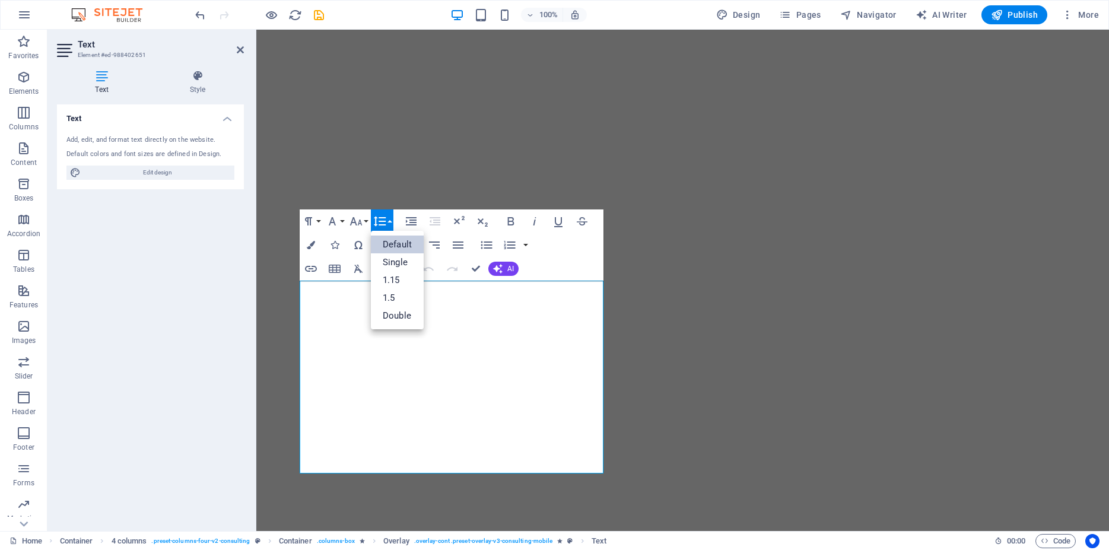
scroll to position [0, 0]
click at [397, 256] on link "Single" at bounding box center [397, 262] width 53 height 18
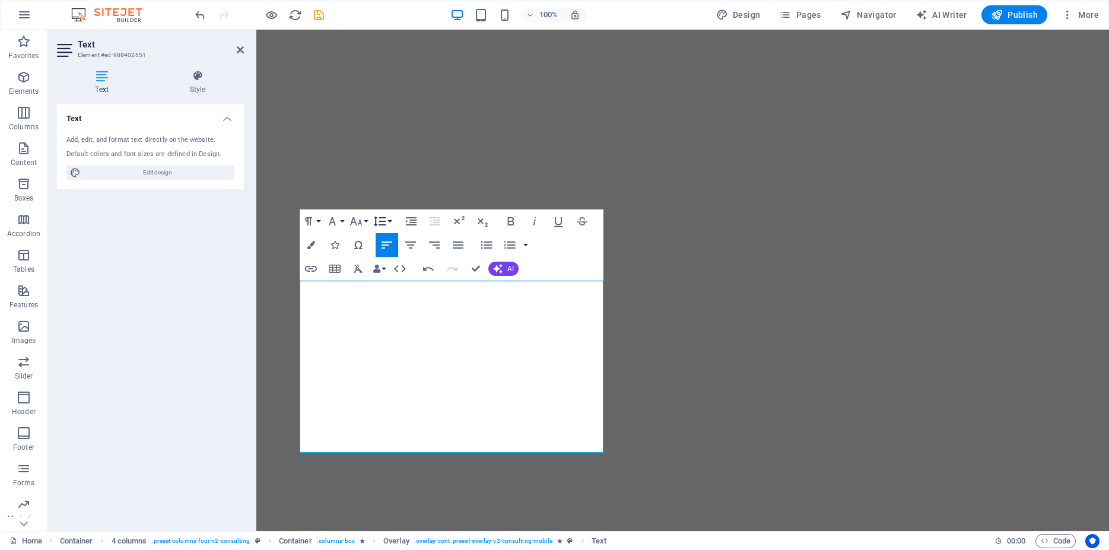
click at [388, 218] on button "Line Height" at bounding box center [382, 221] width 23 height 24
click at [402, 246] on link "Default" at bounding box center [397, 245] width 53 height 18
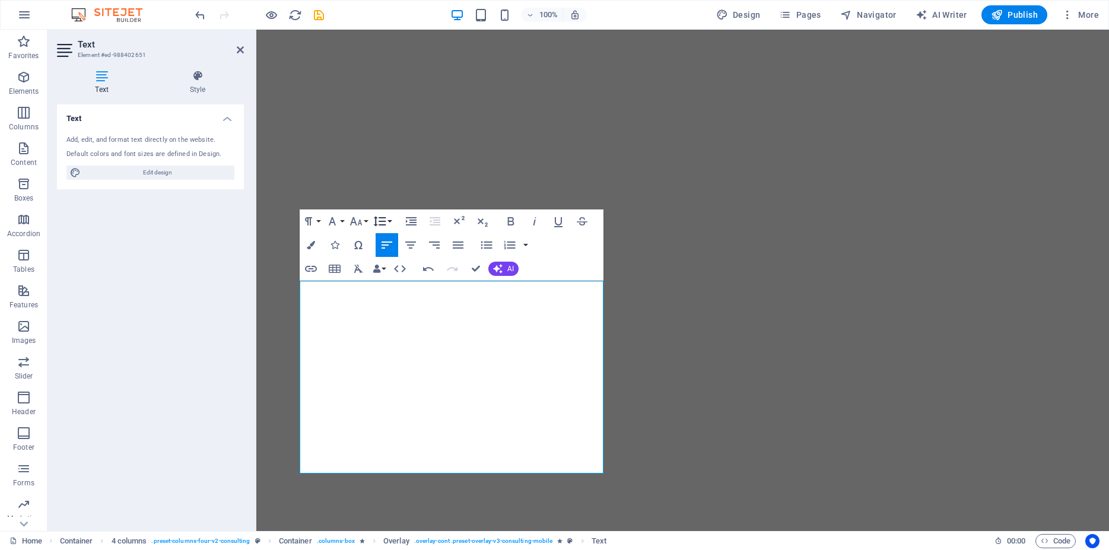
click at [388, 219] on button "Line Height" at bounding box center [382, 221] width 23 height 24
click at [395, 258] on link "Single" at bounding box center [397, 262] width 53 height 18
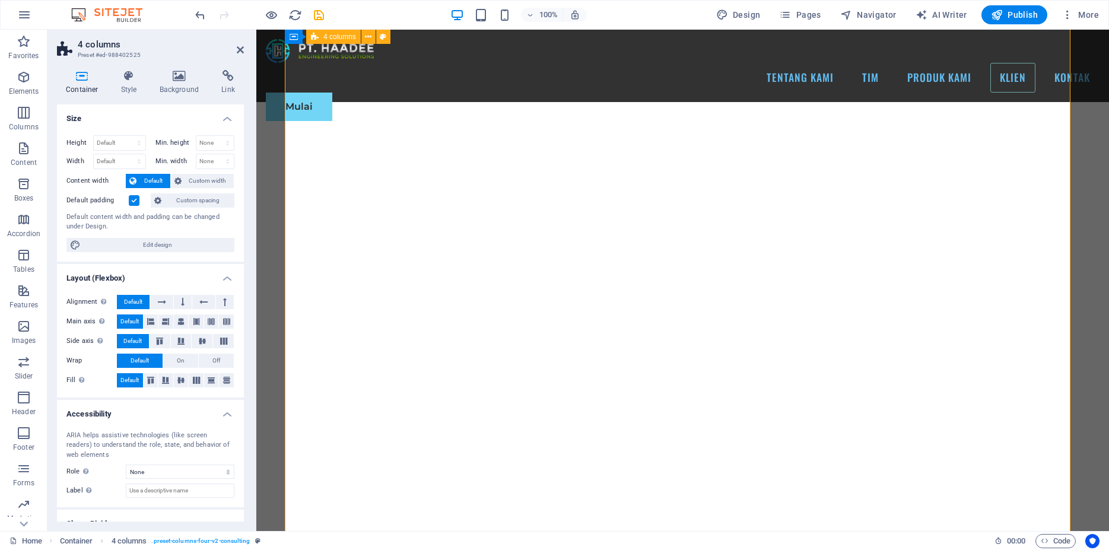
scroll to position [2582, 0]
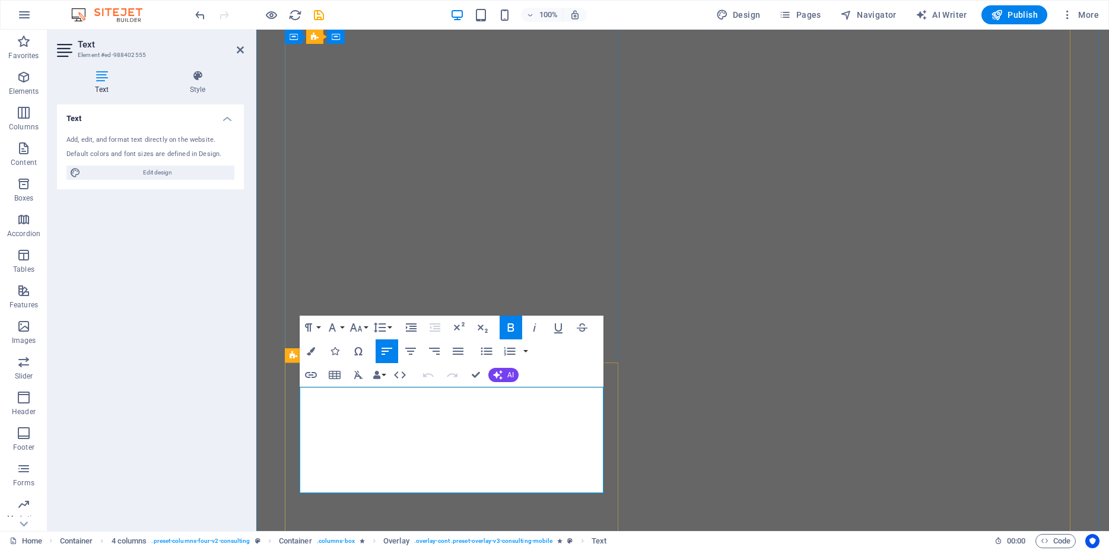
drag, startPoint x: 538, startPoint y: 393, endPoint x: 295, endPoint y: 369, distance: 244.5
click at [362, 325] on icon "button" at bounding box center [356, 327] width 14 height 14
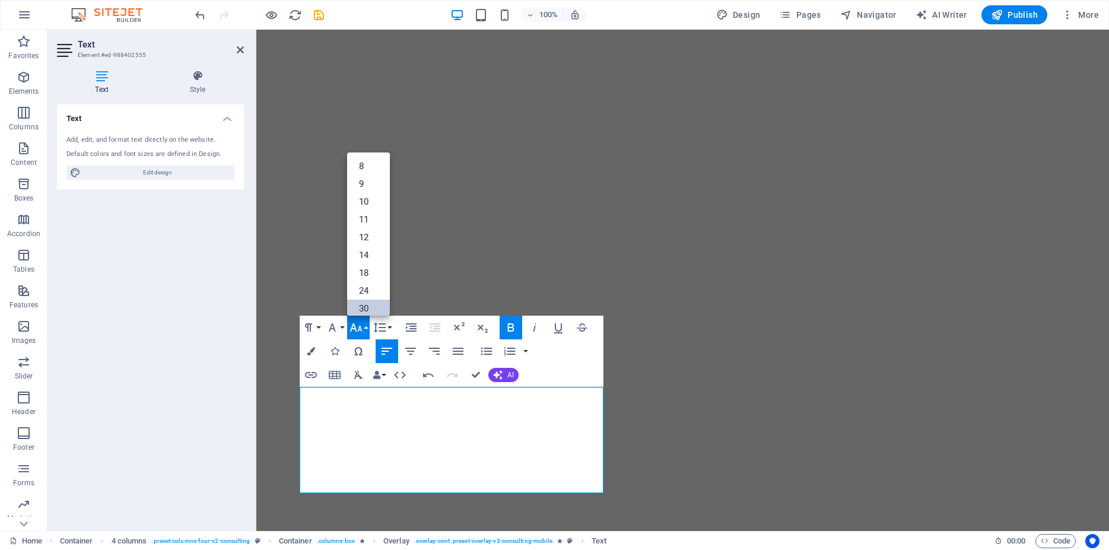
click at [366, 310] on link "30" at bounding box center [368, 309] width 43 height 18
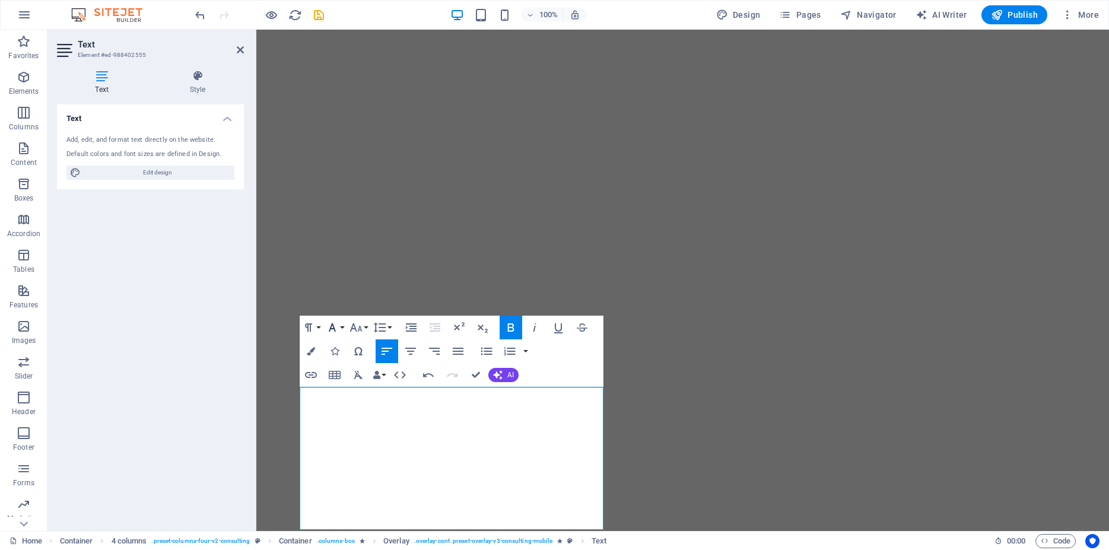
click at [338, 331] on icon "button" at bounding box center [332, 327] width 14 height 14
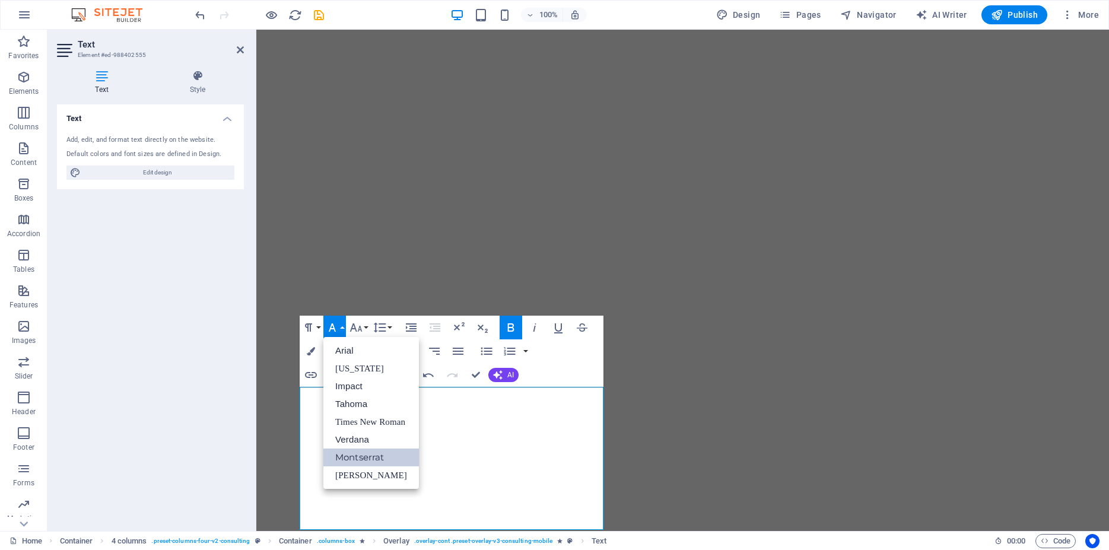
scroll to position [0, 0]
click at [353, 388] on link "Impact" at bounding box center [371, 386] width 96 height 18
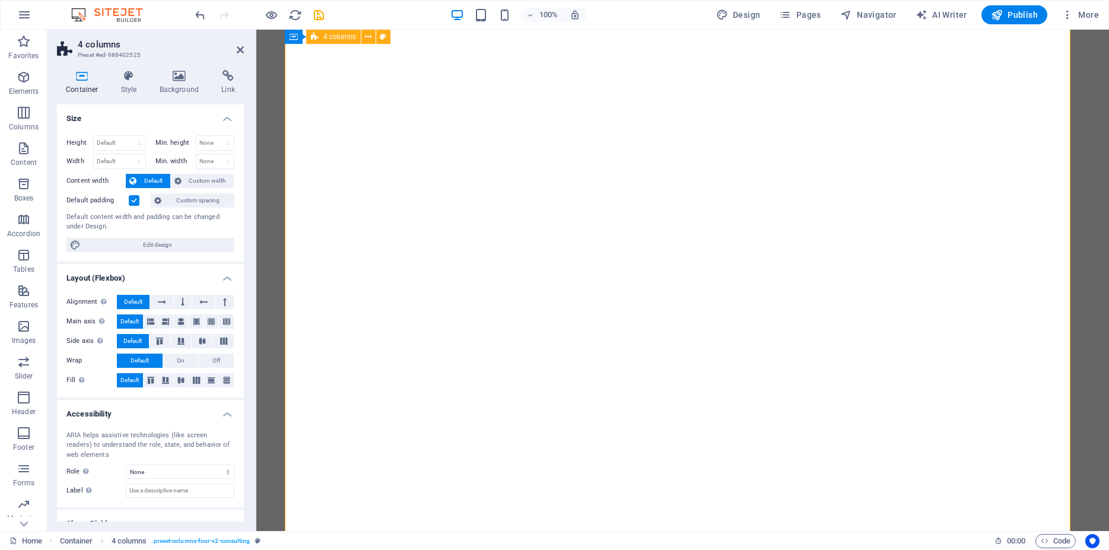
scroll to position [4217, 0]
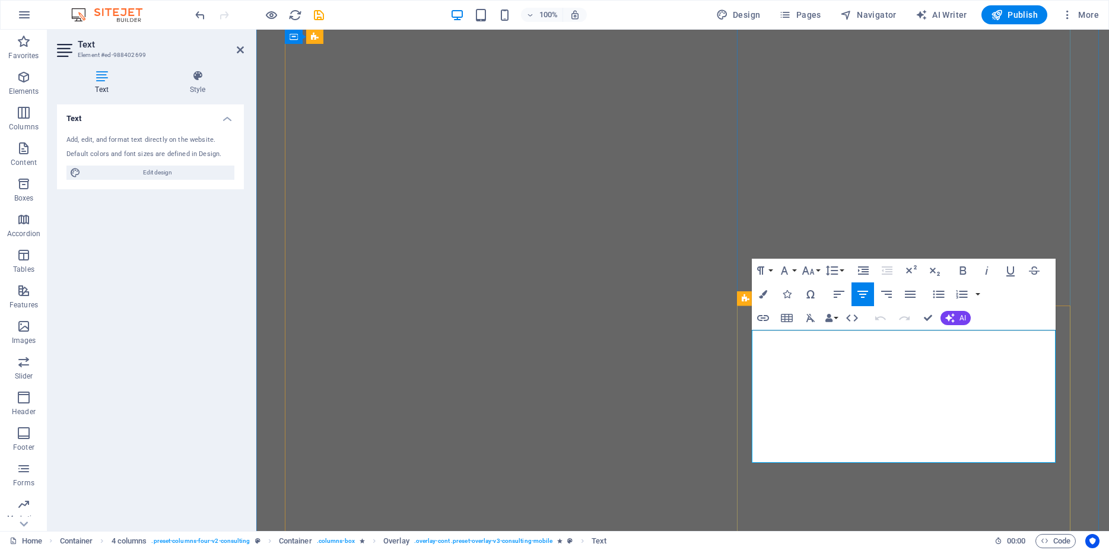
click at [767, 294] on icon "button" at bounding box center [763, 294] width 8 height 8
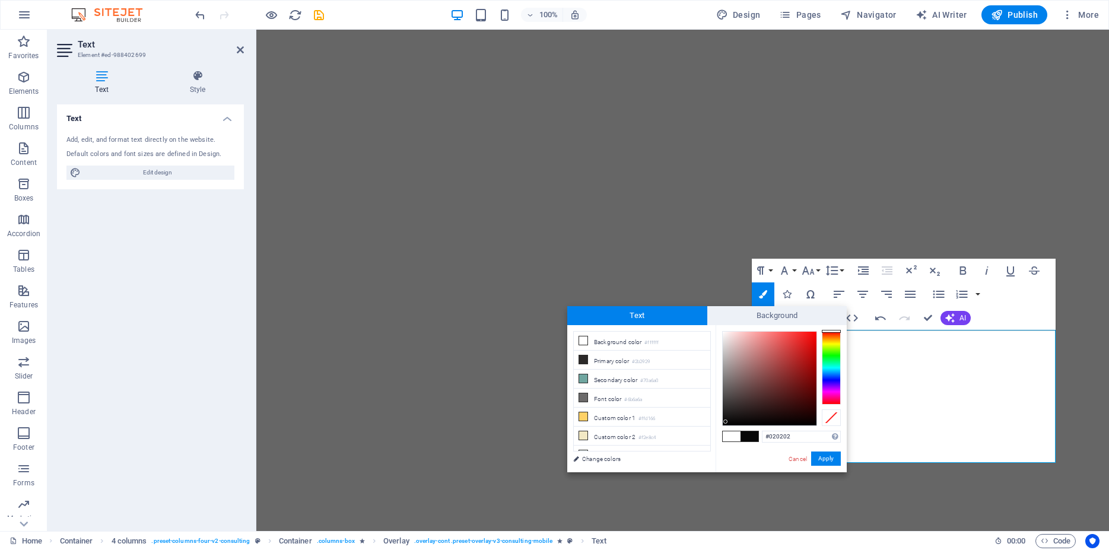
type input "#000000"
drag, startPoint x: 739, startPoint y: 376, endPoint x: 717, endPoint y: 439, distance: 66.1
click at [717, 439] on div "#000000 Supported formats #0852ed rgb(8, 82, 237) rgba(8, 82, 237, 90%) hsv(221…" at bounding box center [781, 484] width 131 height 319
click at [828, 456] on button "Apply" at bounding box center [826, 459] width 30 height 14
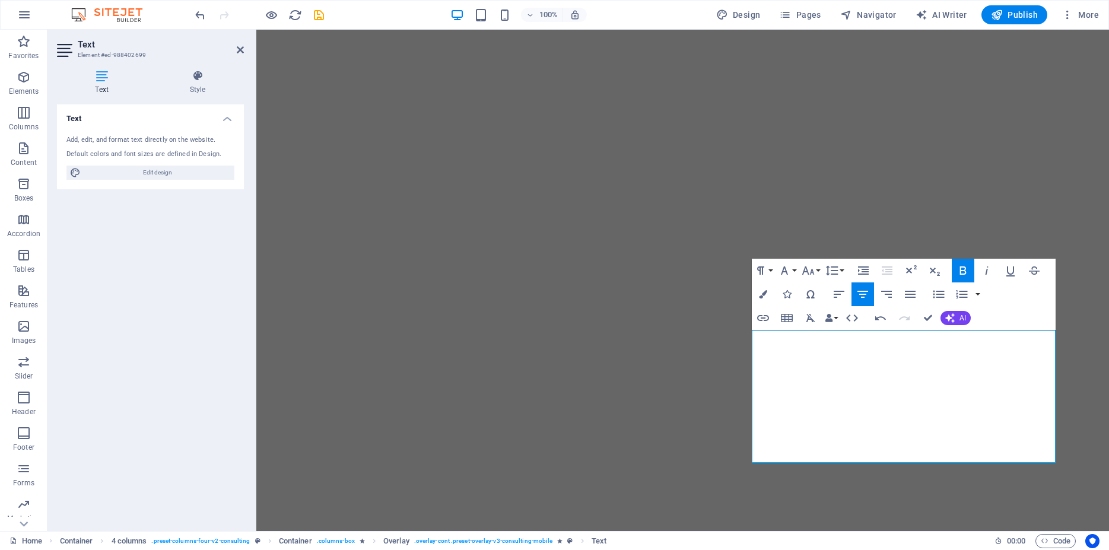
drag, startPoint x: 933, startPoint y: 361, endPoint x: 729, endPoint y: 320, distance: 208.1
click at [933, 361] on div "Drag here to replace the existing content. Press “Ctrl” if you want to create a…" at bounding box center [682, 280] width 853 height 501
click at [844, 291] on icon "button" at bounding box center [839, 294] width 11 height 7
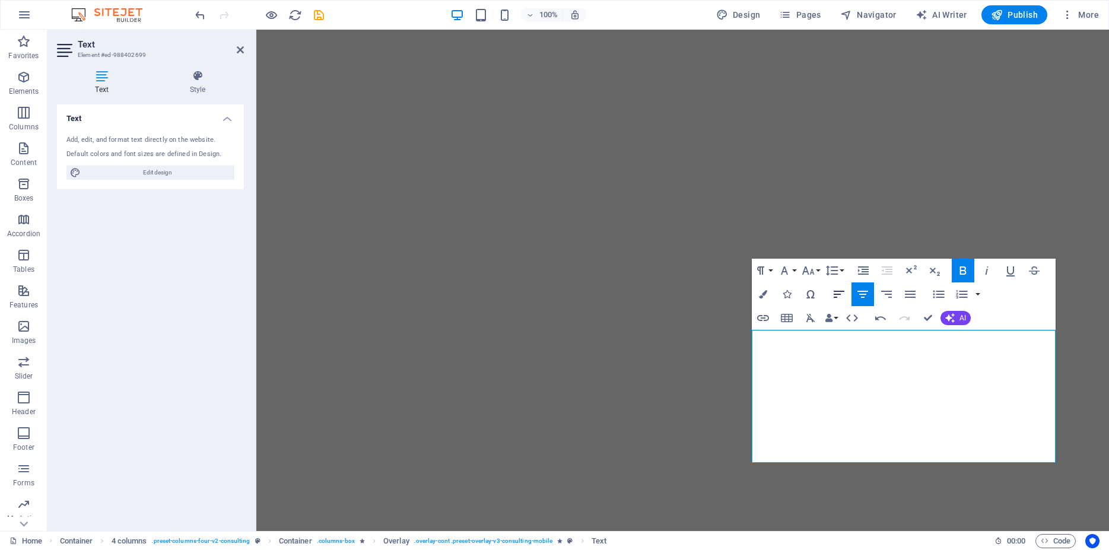
click at [836, 291] on icon "button" at bounding box center [839, 294] width 11 height 7
drag, startPoint x: 925, startPoint y: 401, endPoint x: 947, endPoint y: 393, distance: 22.9
drag, startPoint x: 1032, startPoint y: 336, endPoint x: 688, endPoint y: 329, distance: 343.7
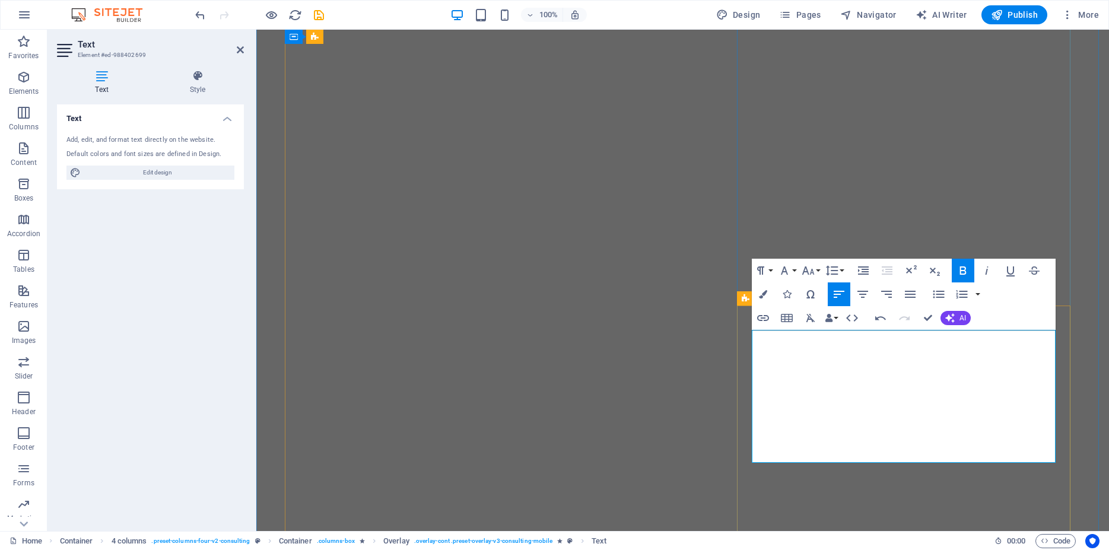
click at [812, 274] on icon "button" at bounding box center [808, 271] width 14 height 14
click at [814, 429] on link "30" at bounding box center [820, 436] width 43 height 18
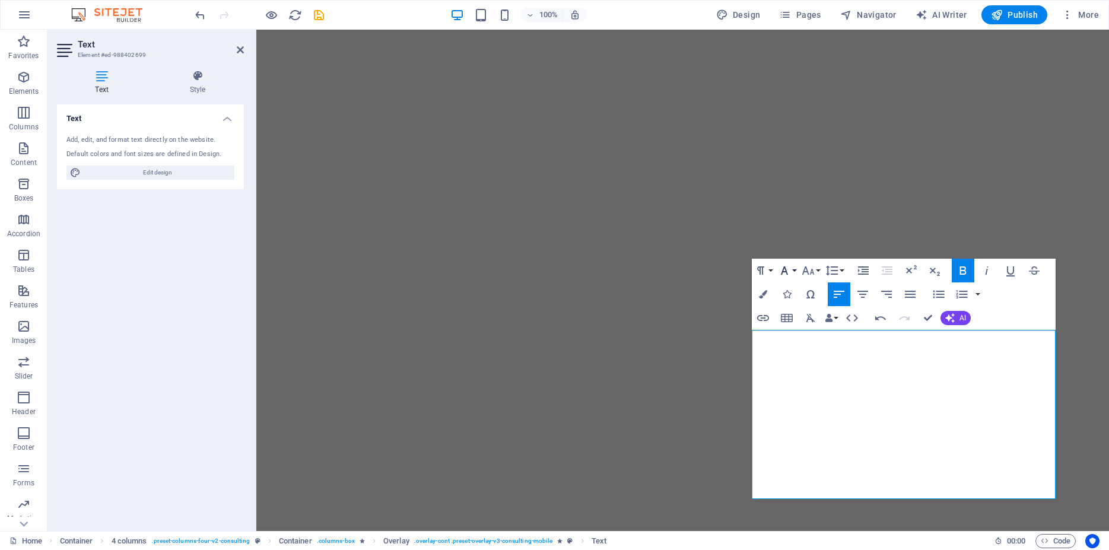
click at [790, 269] on icon "button" at bounding box center [784, 271] width 14 height 14
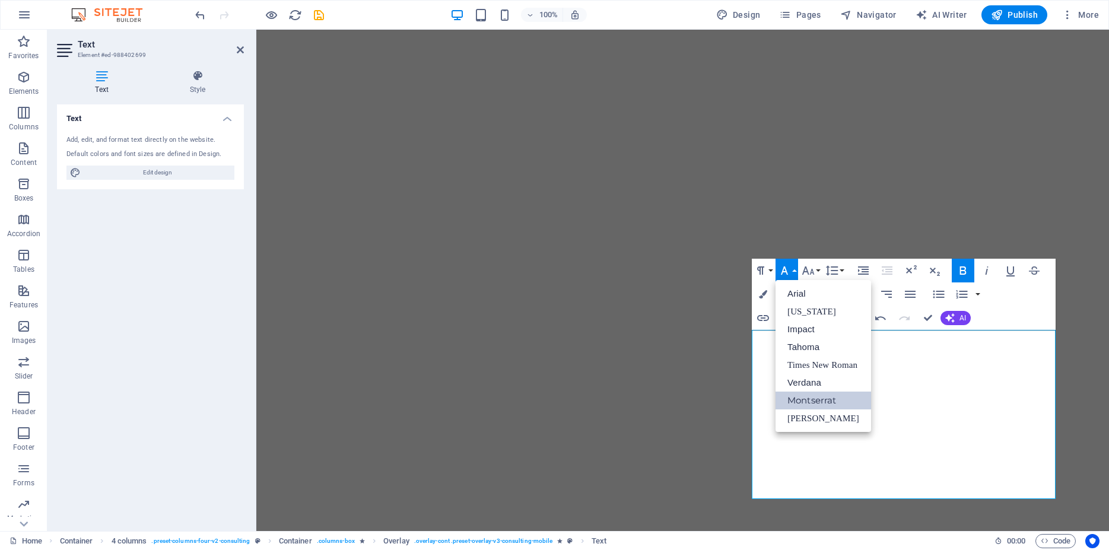
scroll to position [0, 0]
click at [800, 329] on link "Impact" at bounding box center [824, 329] width 96 height 18
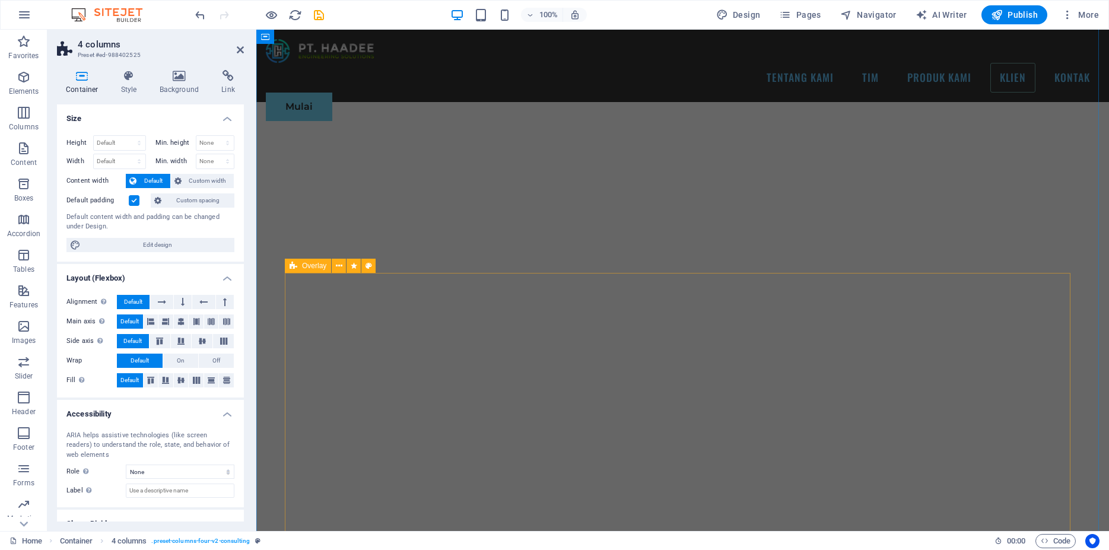
scroll to position [5306, 0]
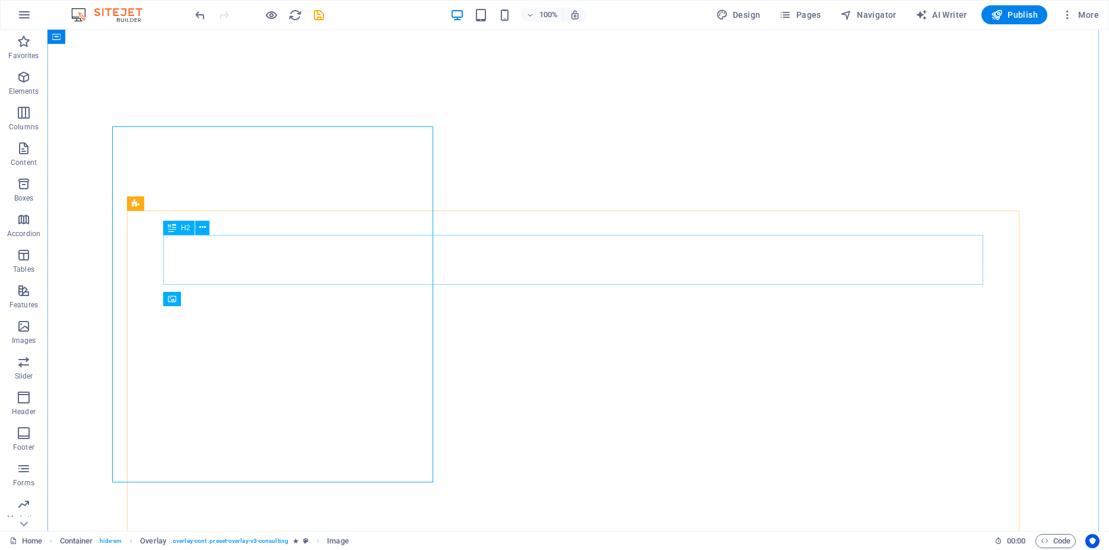
scroll to position [5580, 0]
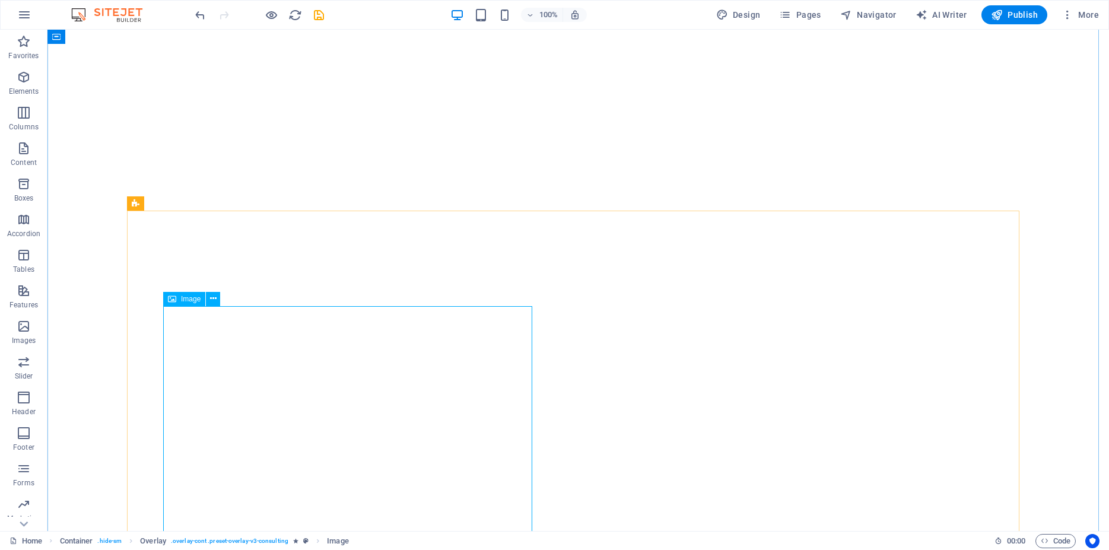
select select "px"
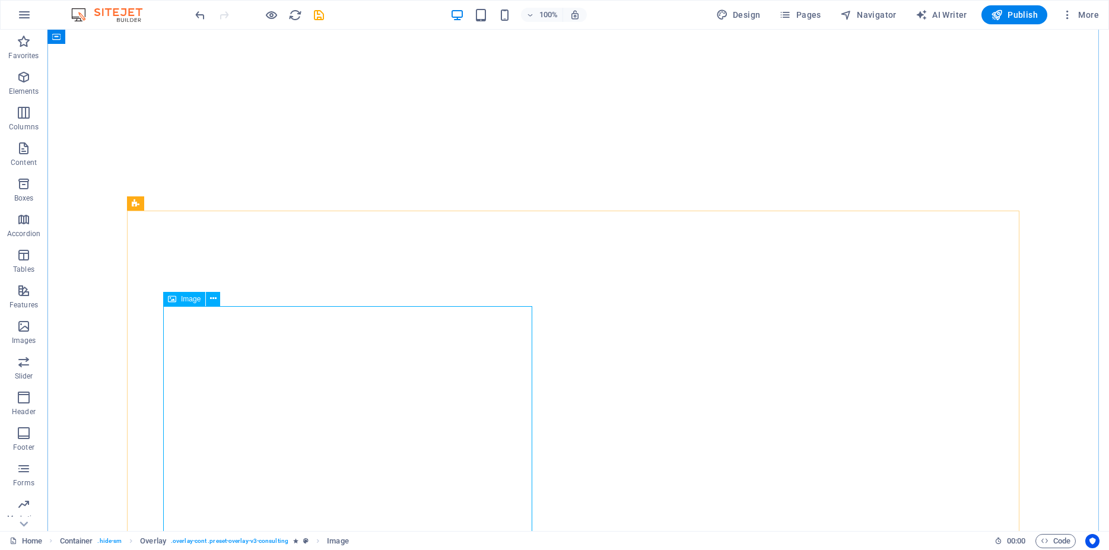
select select "px"
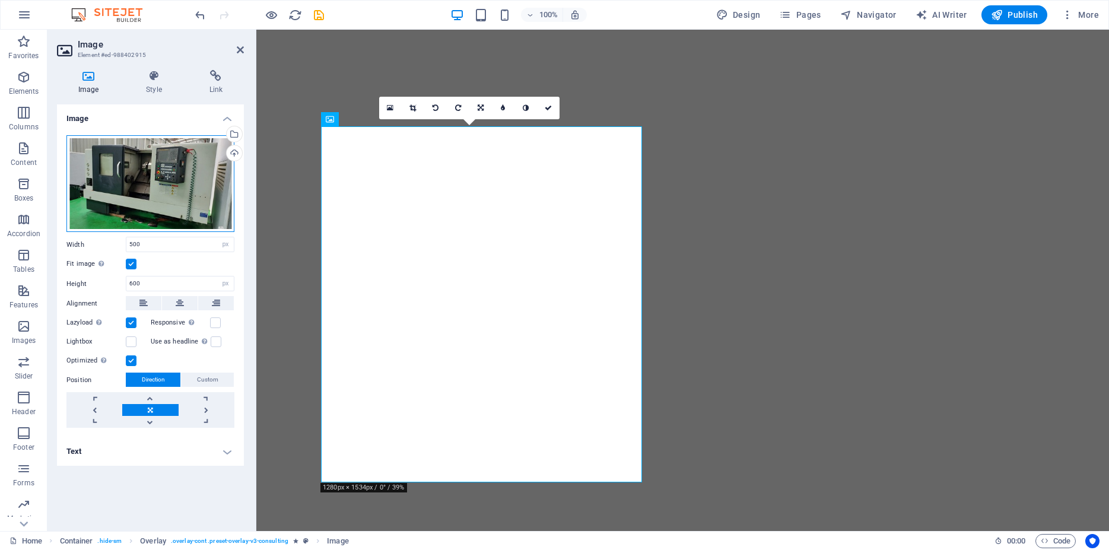
click at [159, 176] on div "Drag files here, click to choose files or select files from Files or our free s…" at bounding box center [150, 183] width 168 height 97
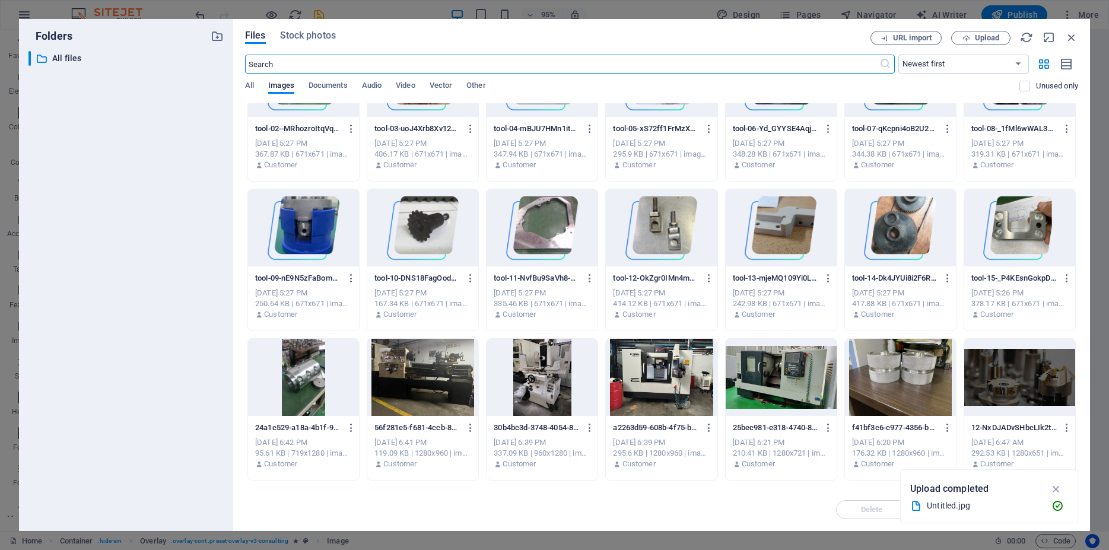
scroll to position [374, 0]
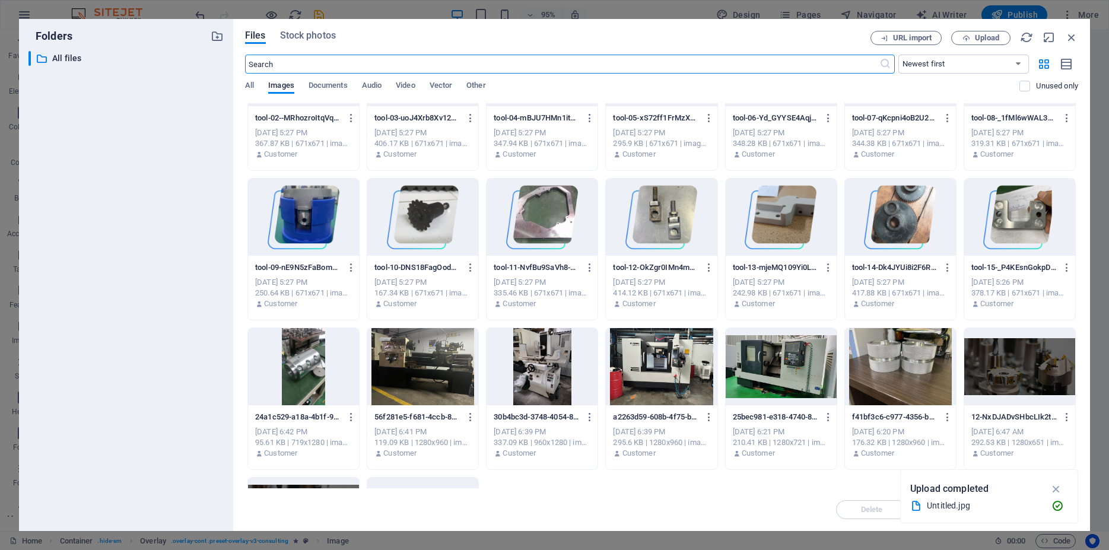
click at [534, 364] on div at bounding box center [542, 366] width 111 height 77
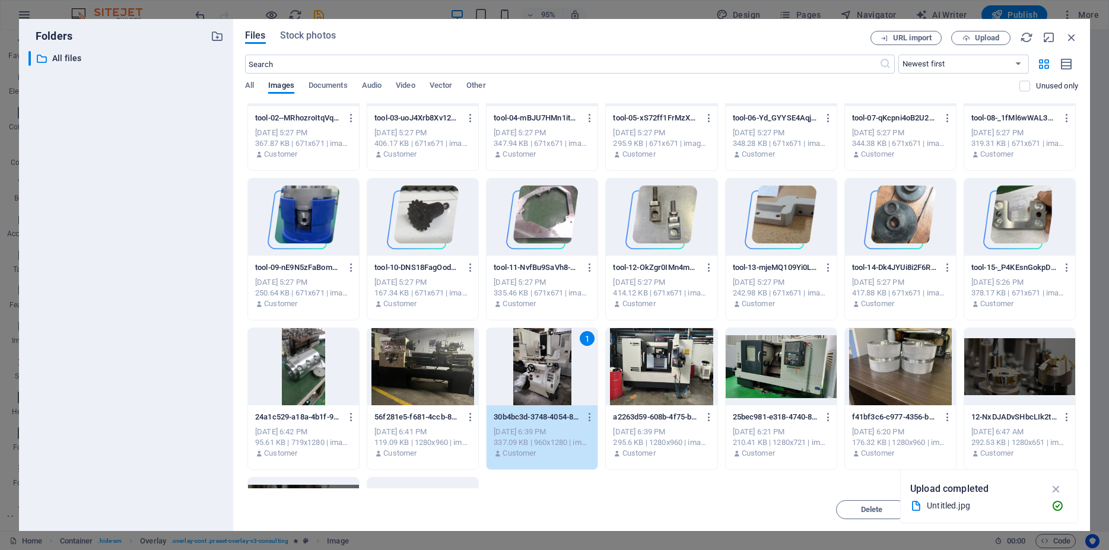
click at [534, 364] on div "1" at bounding box center [542, 366] width 111 height 77
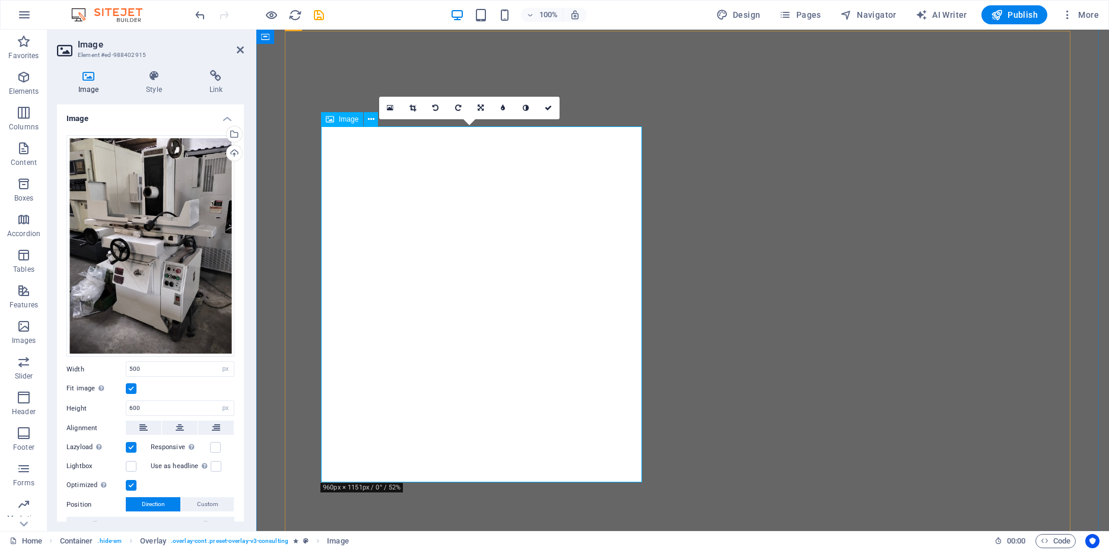
click at [480, 108] on icon at bounding box center [481, 107] width 6 height 7
click at [506, 137] on link at bounding box center [503, 130] width 23 height 23
click at [481, 107] on icon at bounding box center [480, 108] width 10 height 10
click at [481, 107] on icon at bounding box center [481, 107] width 6 height 7
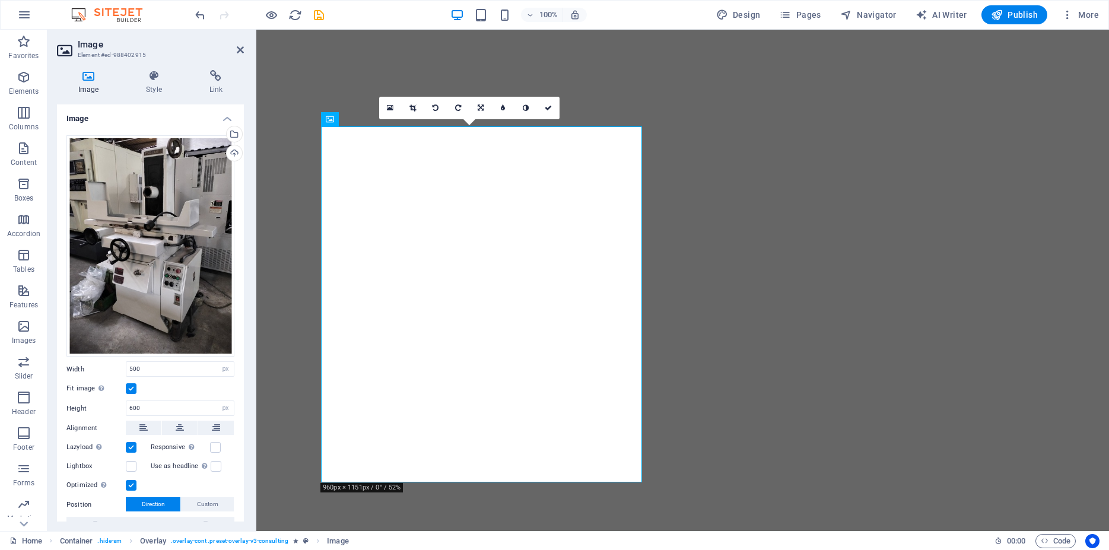
drag, startPoint x: 412, startPoint y: 106, endPoint x: 421, endPoint y: 115, distance: 12.6
click at [413, 107] on icon at bounding box center [412, 107] width 7 height 7
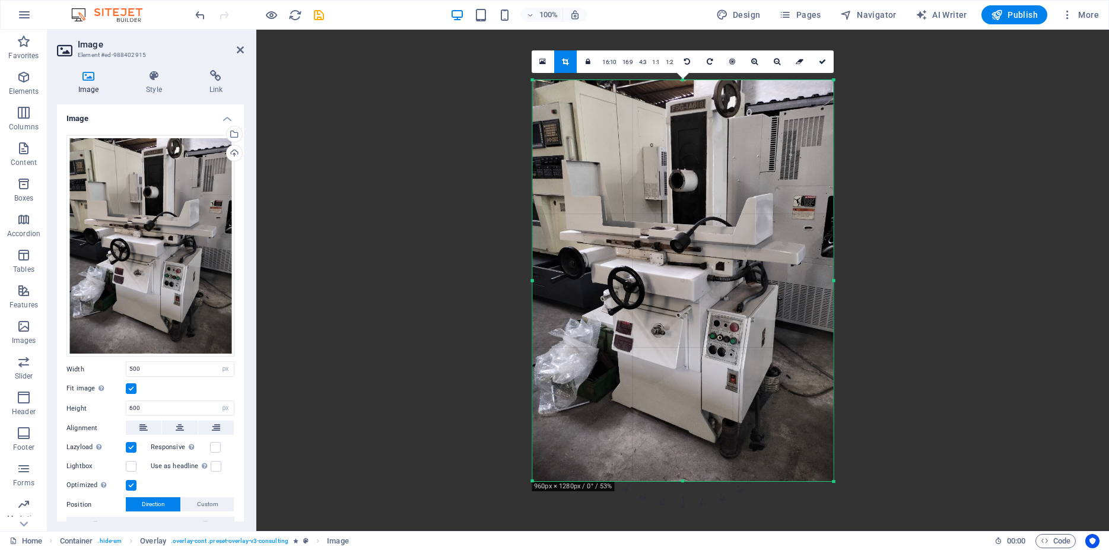
click at [823, 64] on icon at bounding box center [822, 61] width 7 height 7
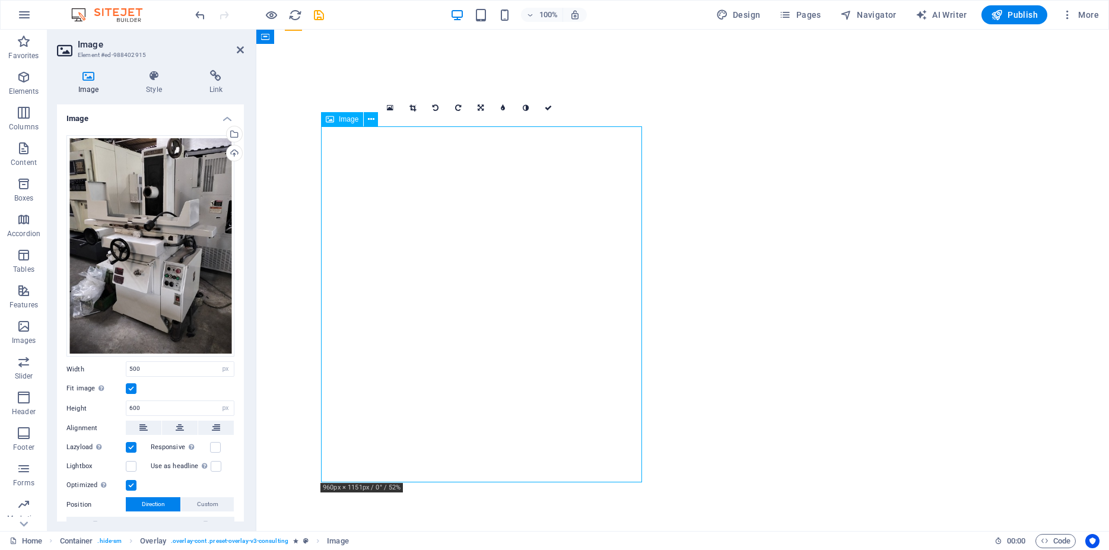
drag, startPoint x: 500, startPoint y: 311, endPoint x: 525, endPoint y: 331, distance: 31.6
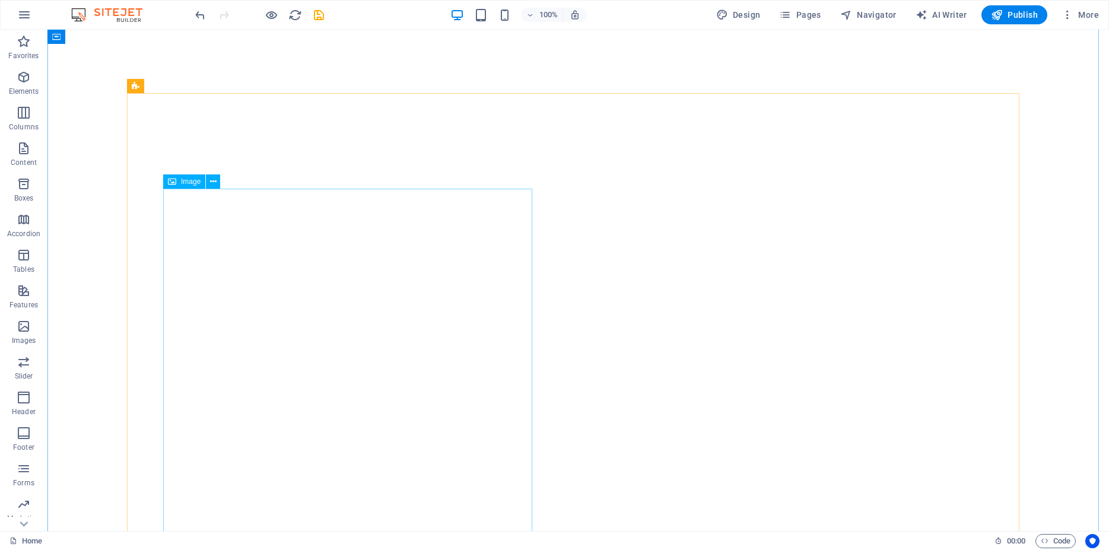
scroll to position [6306, 0]
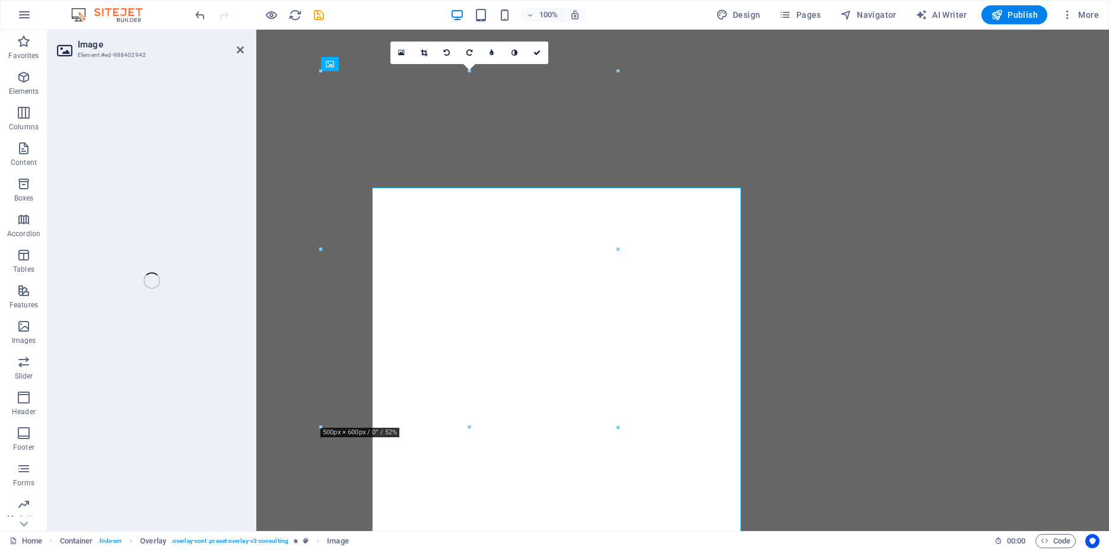
select select "px"
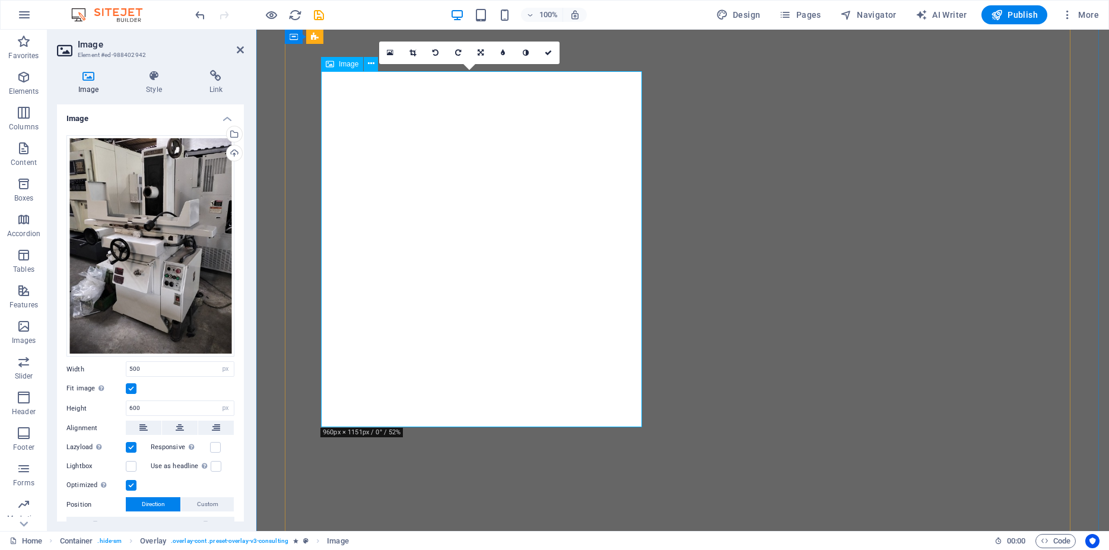
scroll to position [6275, 0]
click at [188, 213] on div "Drag files here, click to choose files or select files from Files or our free s…" at bounding box center [150, 246] width 168 height 222
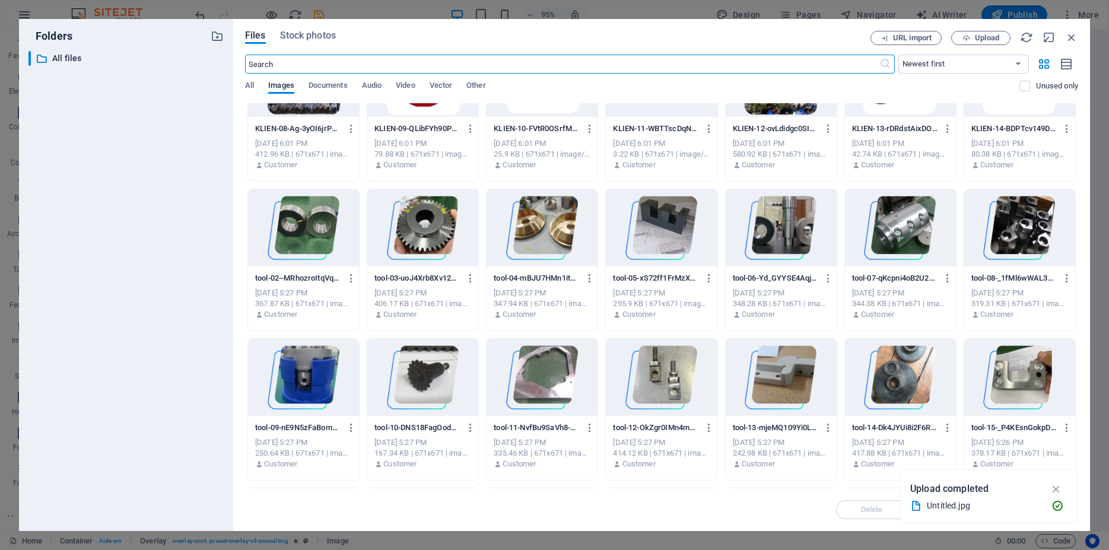
scroll to position [481, 0]
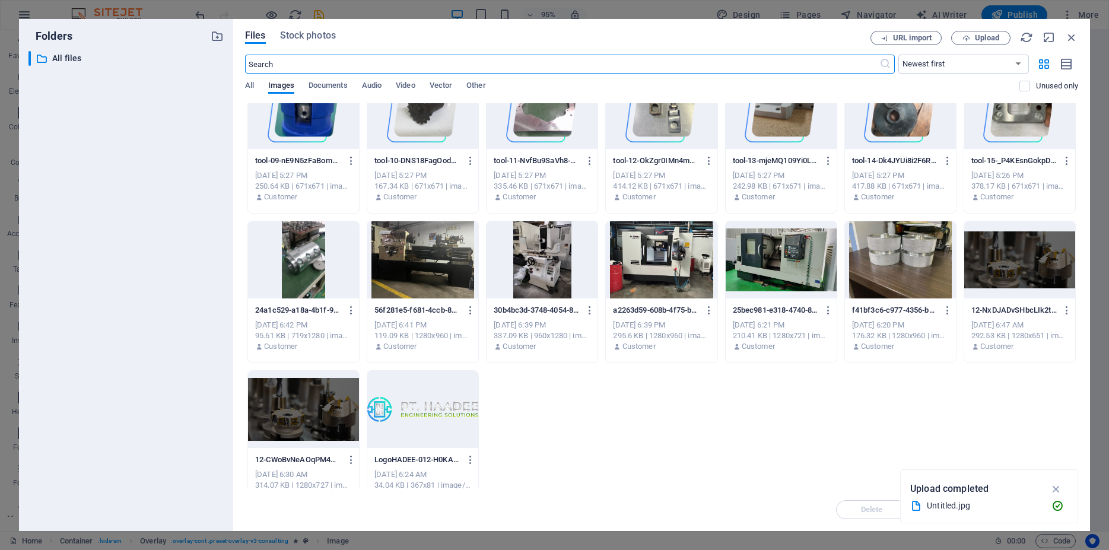
click at [460, 274] on div at bounding box center [422, 259] width 111 height 77
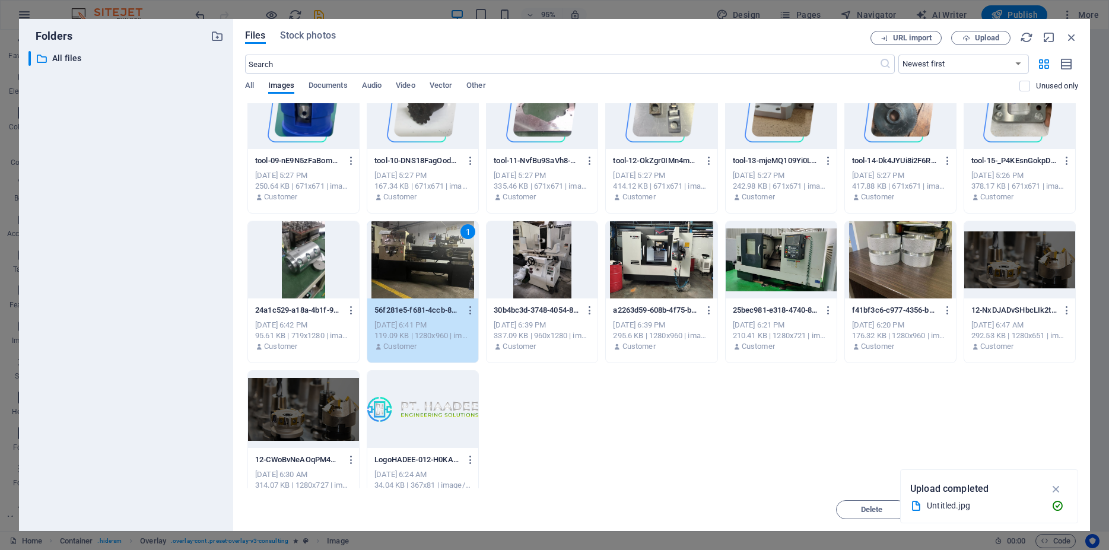
click at [460, 274] on div "1" at bounding box center [422, 259] width 111 height 77
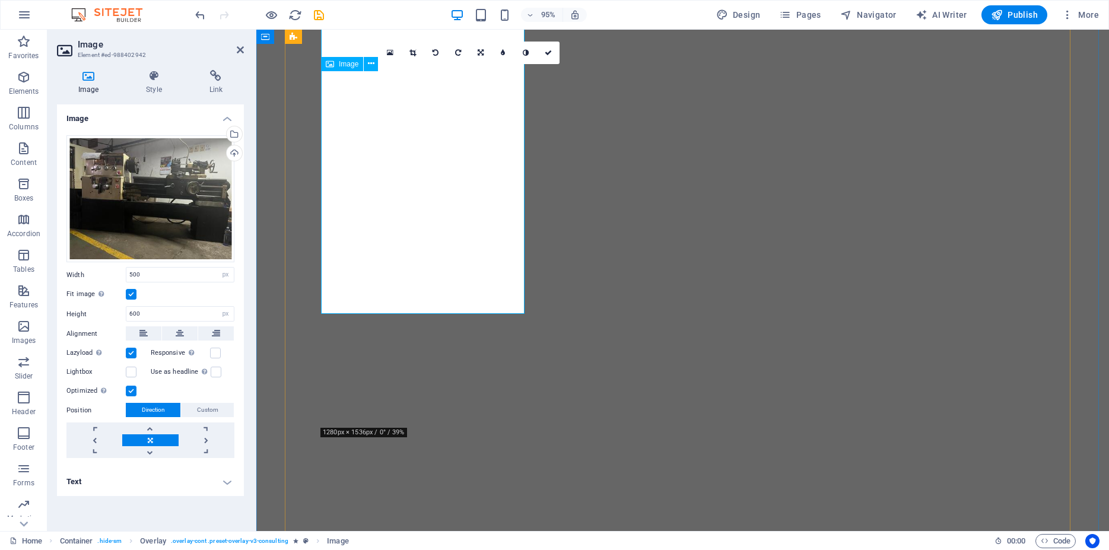
scroll to position [6275, 0]
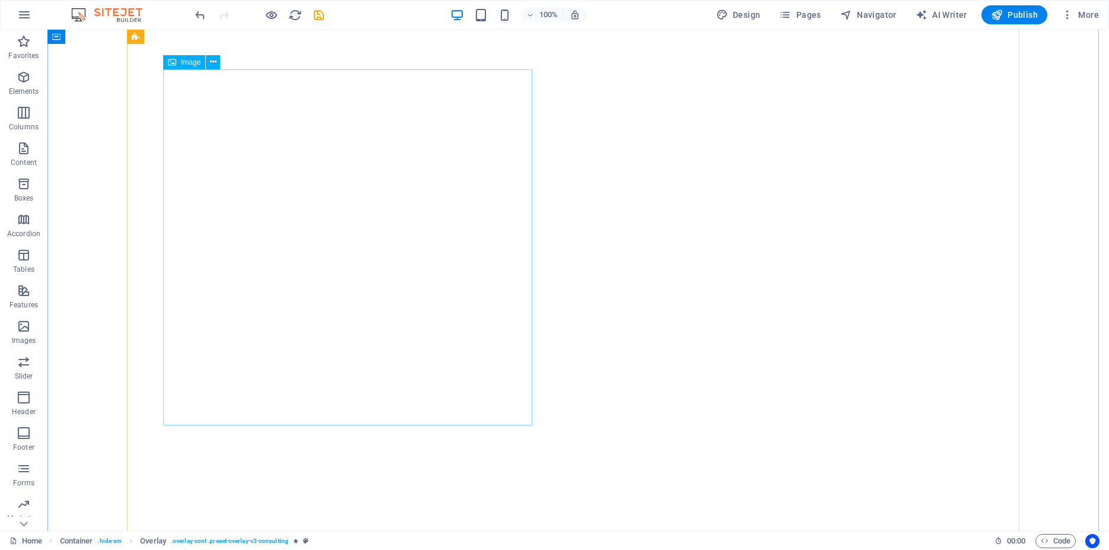
select select "px"
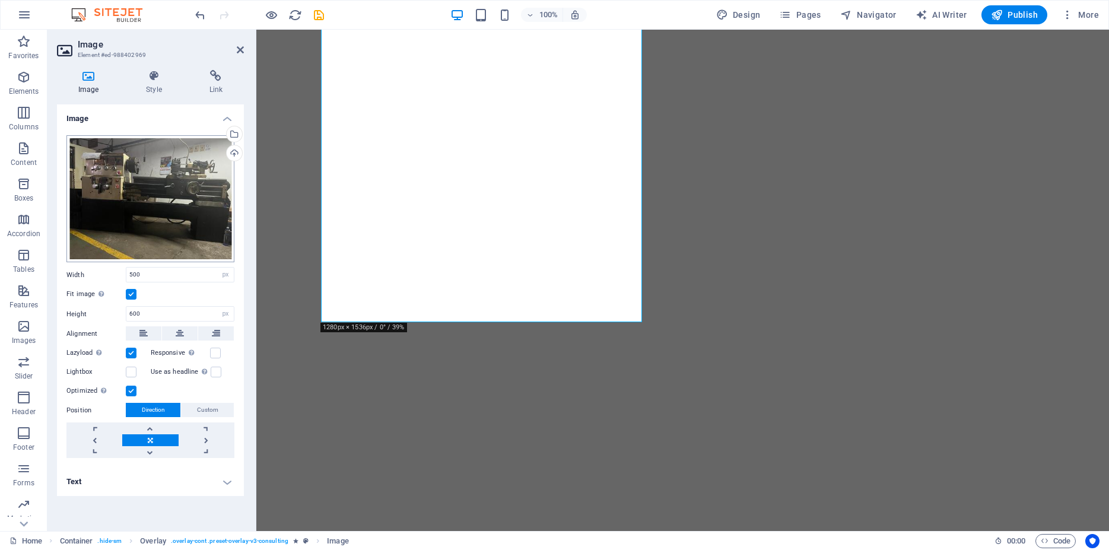
click at [160, 198] on div "Drag files here, click to choose files or select files from Files or our free s…" at bounding box center [150, 199] width 168 height 128
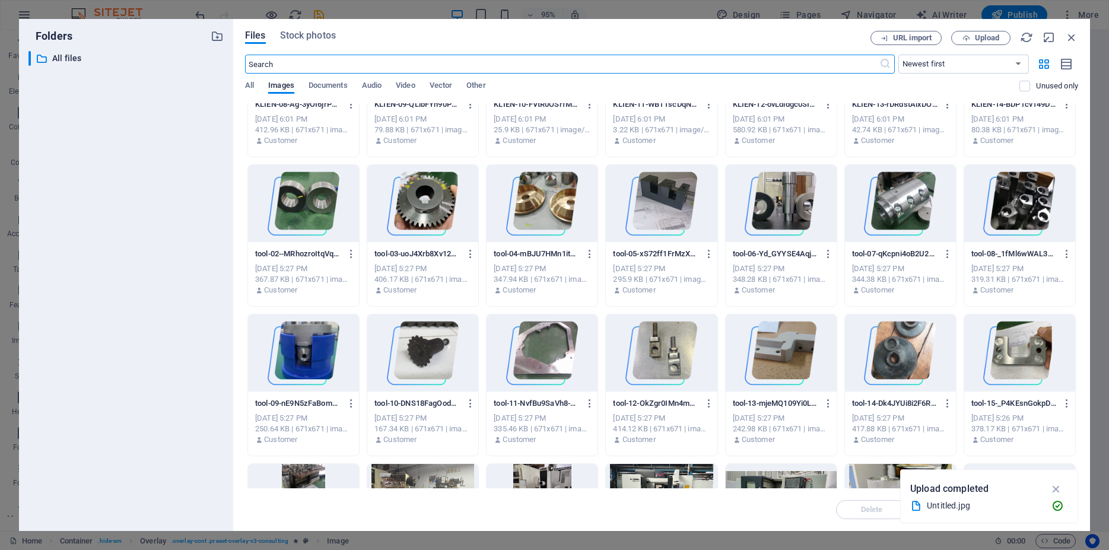
scroll to position [0, 0]
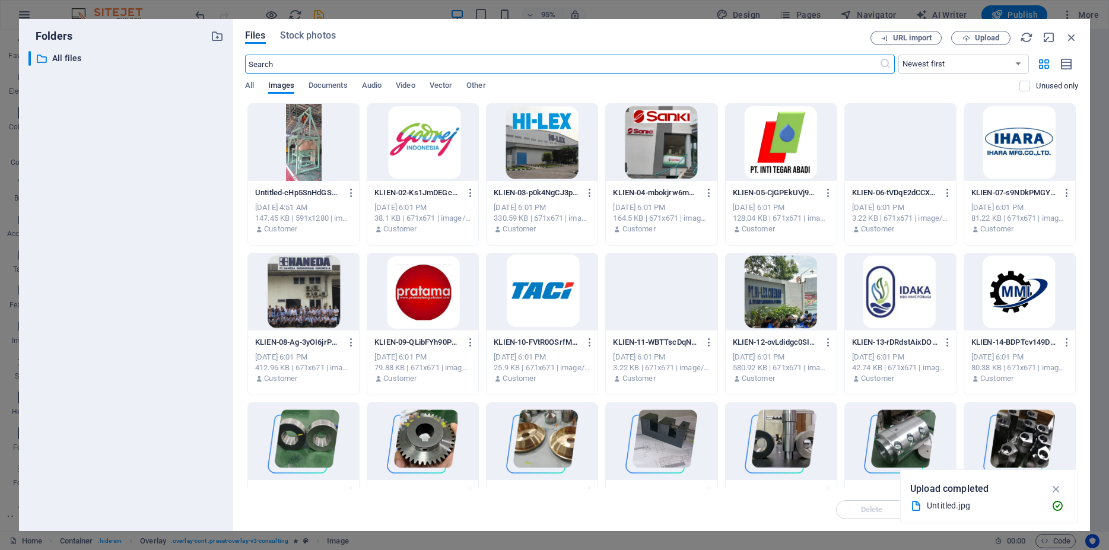
click at [303, 142] on div at bounding box center [303, 142] width 111 height 77
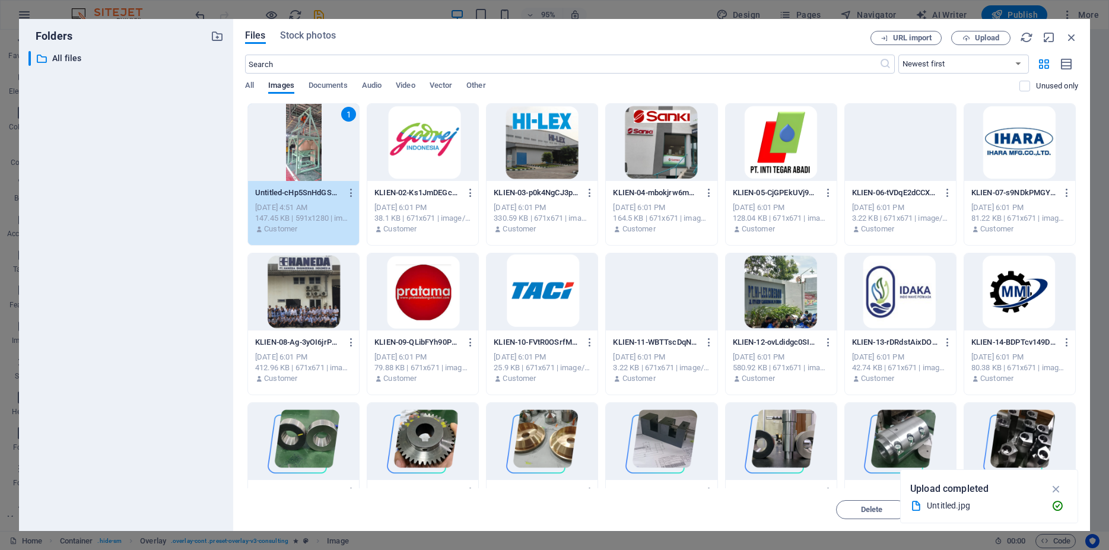
click at [303, 142] on div "1" at bounding box center [303, 142] width 111 height 77
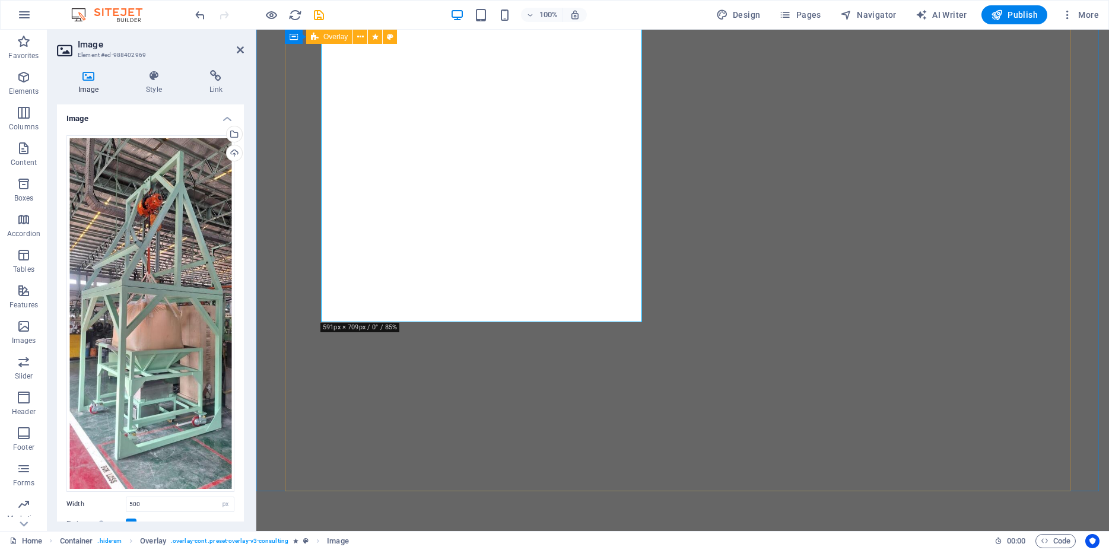
scroll to position [6759, 0]
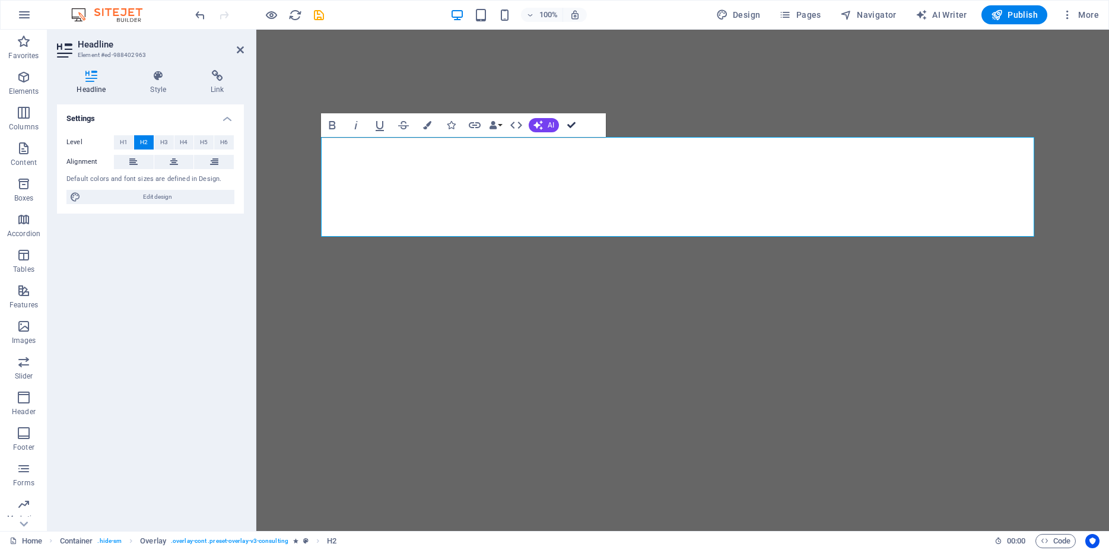
drag, startPoint x: 576, startPoint y: 122, endPoint x: 541, endPoint y: 94, distance: 45.6
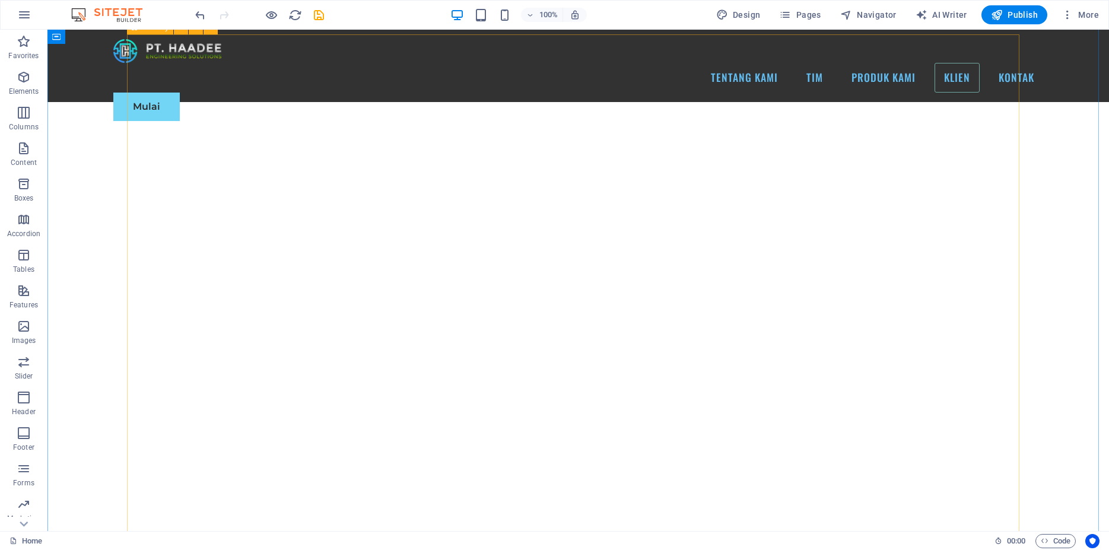
scroll to position [6731, 0]
click at [1024, 15] on span "Publish" at bounding box center [1014, 15] width 47 height 12
checkbox input "false"
